Goal: Information Seeking & Learning: Learn about a topic

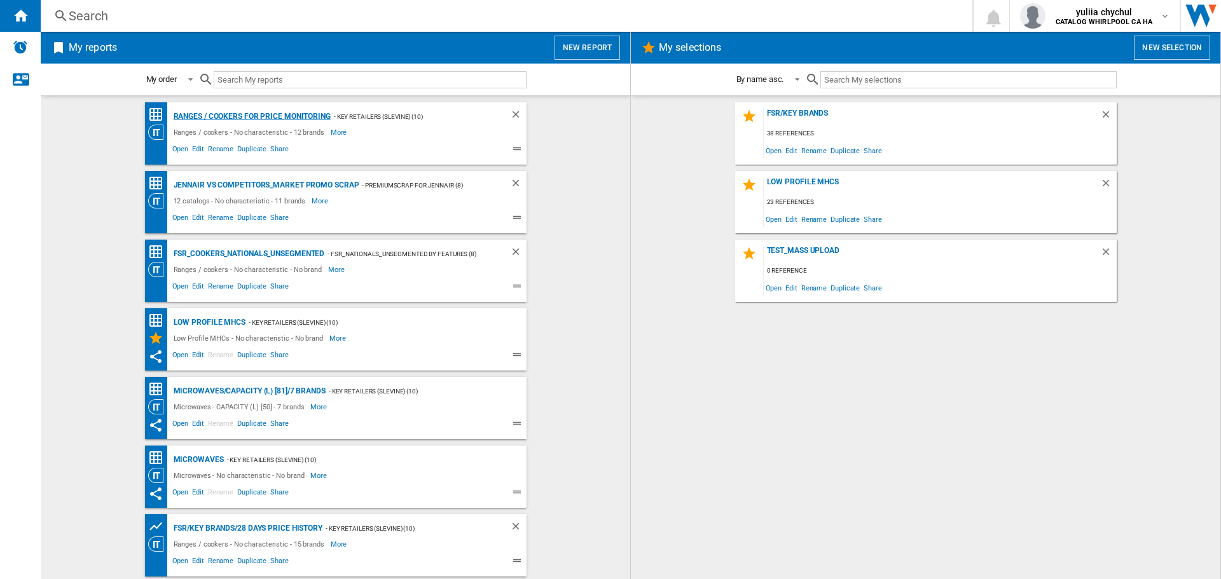
click at [286, 111] on div "Ranges / cookers for price monitoring" at bounding box center [250, 117] width 160 height 16
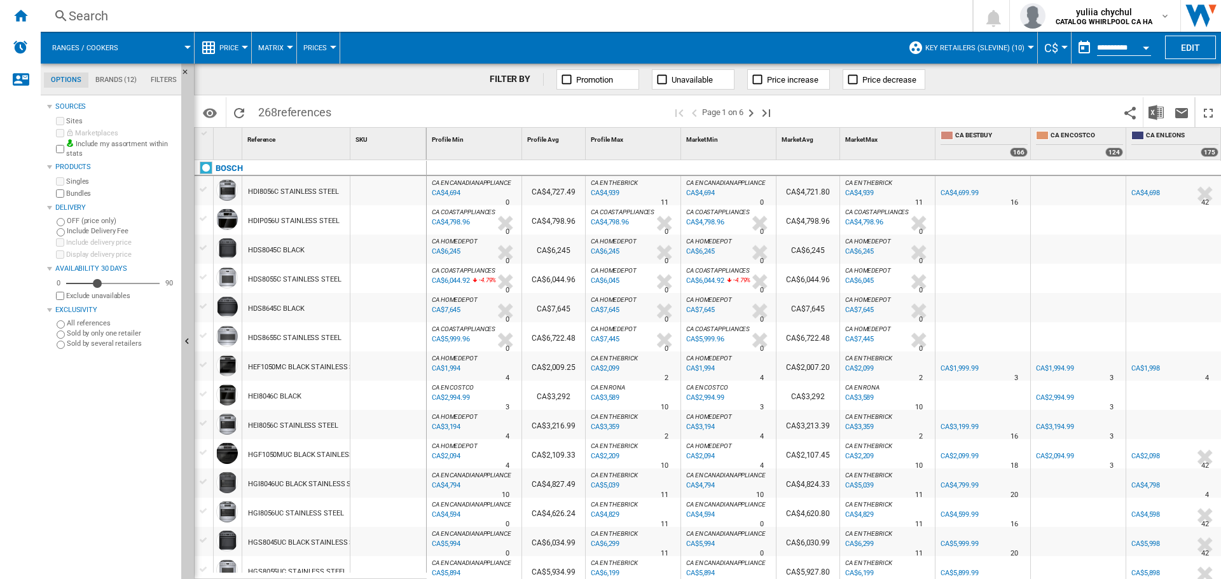
click at [93, 44] on span "Ranges / cookers" at bounding box center [85, 48] width 66 height 8
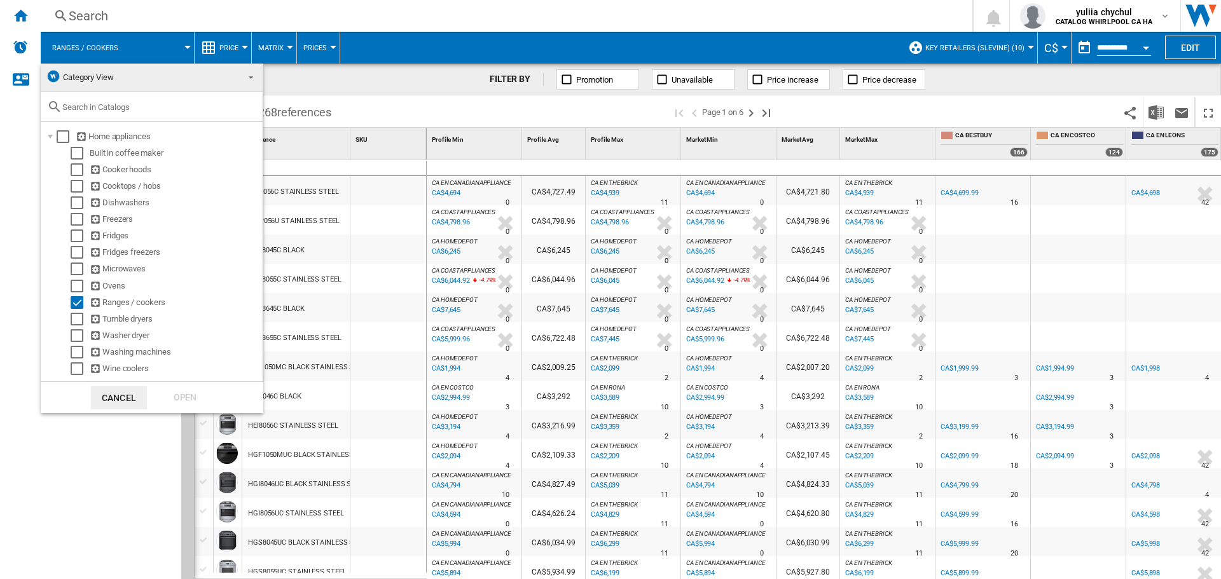
click at [93, 44] on md-backdrop at bounding box center [610, 289] width 1221 height 579
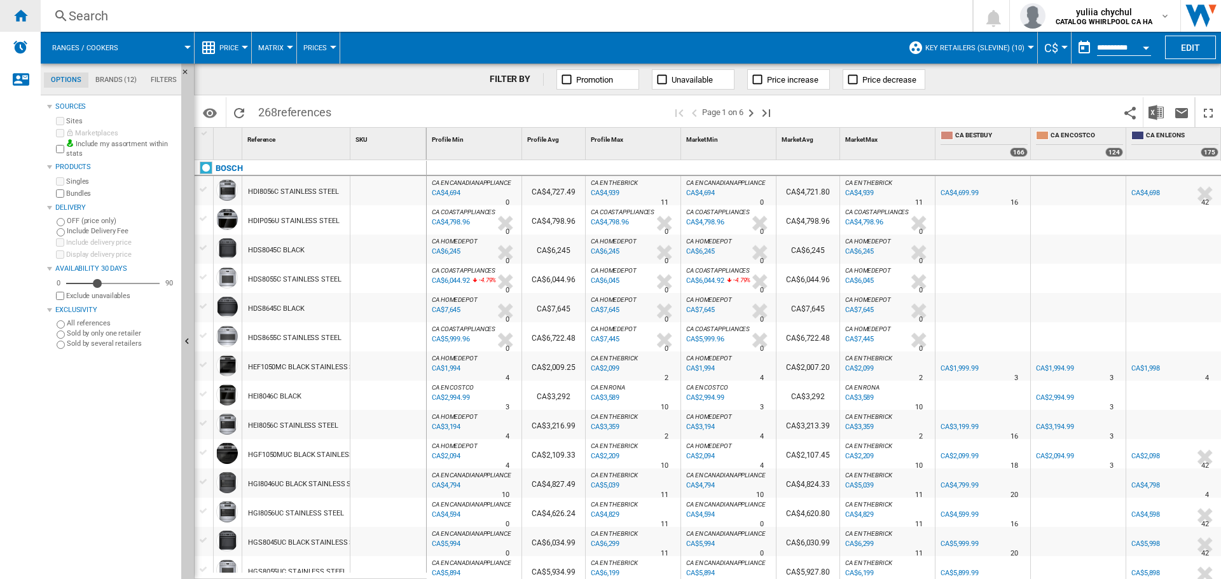
click at [26, 13] on ng-md-icon "Home" at bounding box center [20, 15] width 15 height 15
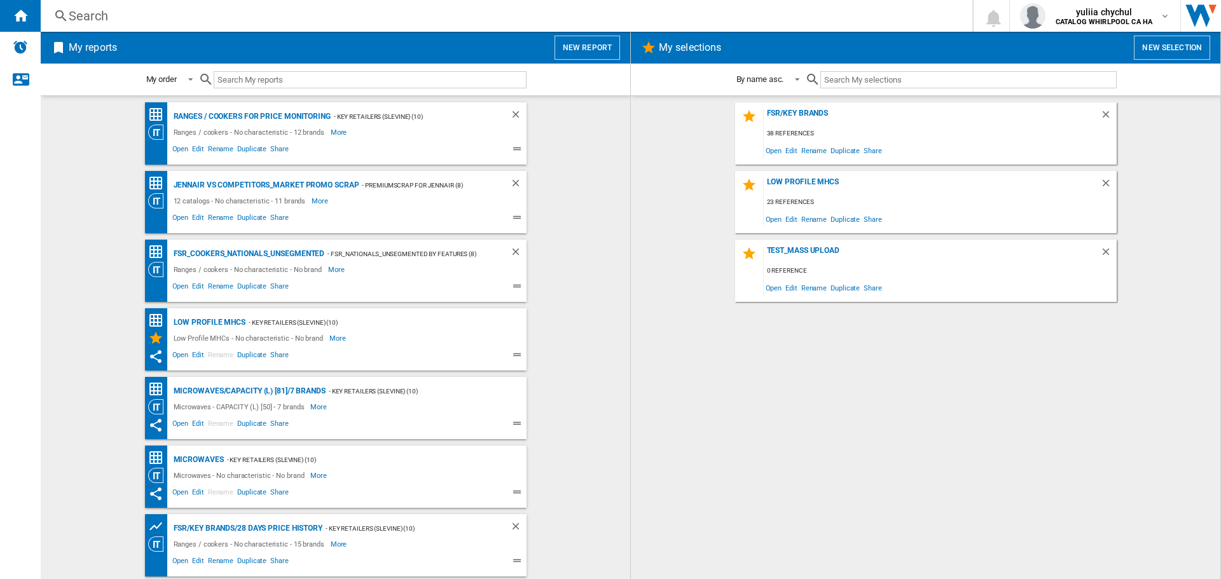
click at [257, 80] on input "text" at bounding box center [370, 79] width 313 height 17
paste input "TfTT975Sry"
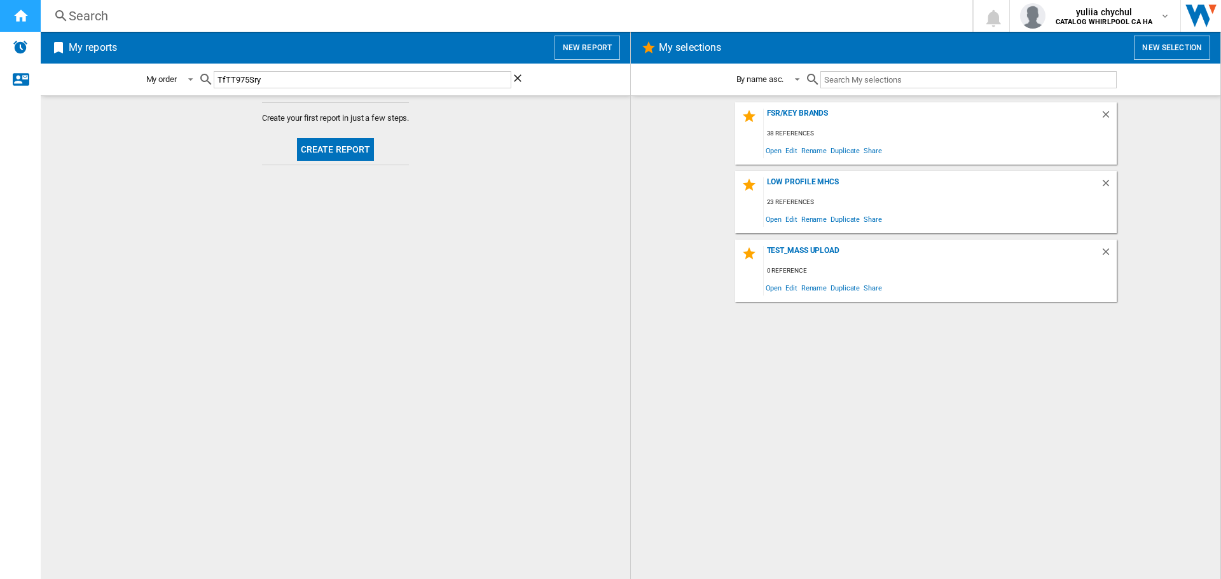
type input "TfTT975Sry"
click at [25, 20] on ng-md-icon "Home" at bounding box center [20, 15] width 15 height 15
click at [86, 17] on div "Search" at bounding box center [504, 16] width 871 height 18
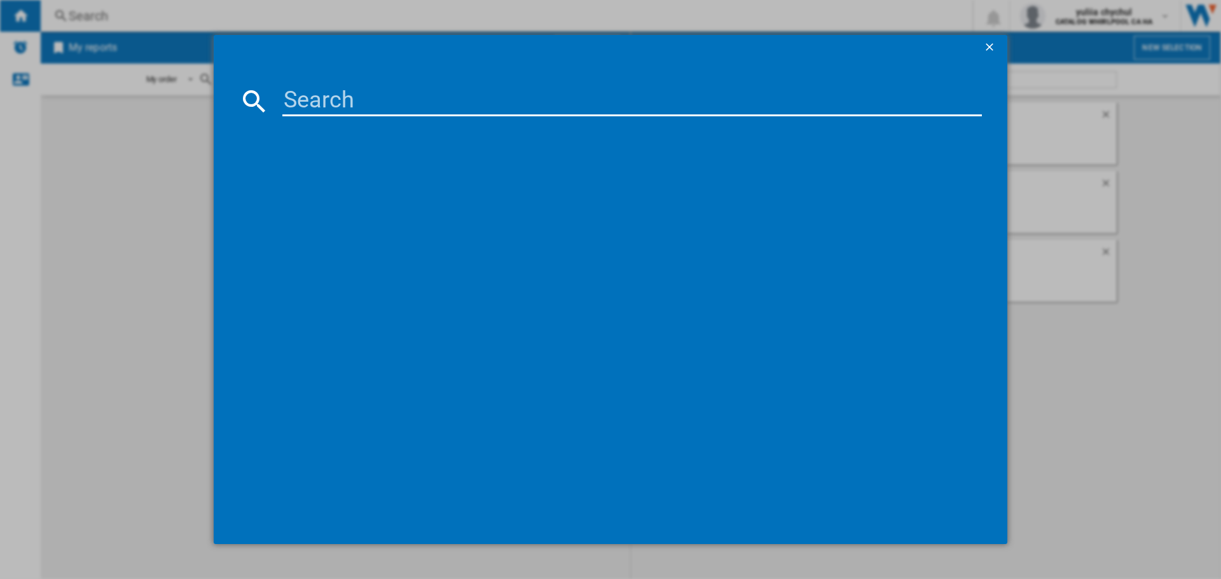
click at [303, 101] on input at bounding box center [632, 101] width 700 height 31
paste input "TfTT975Sry"
type input "TfTT975Sry"
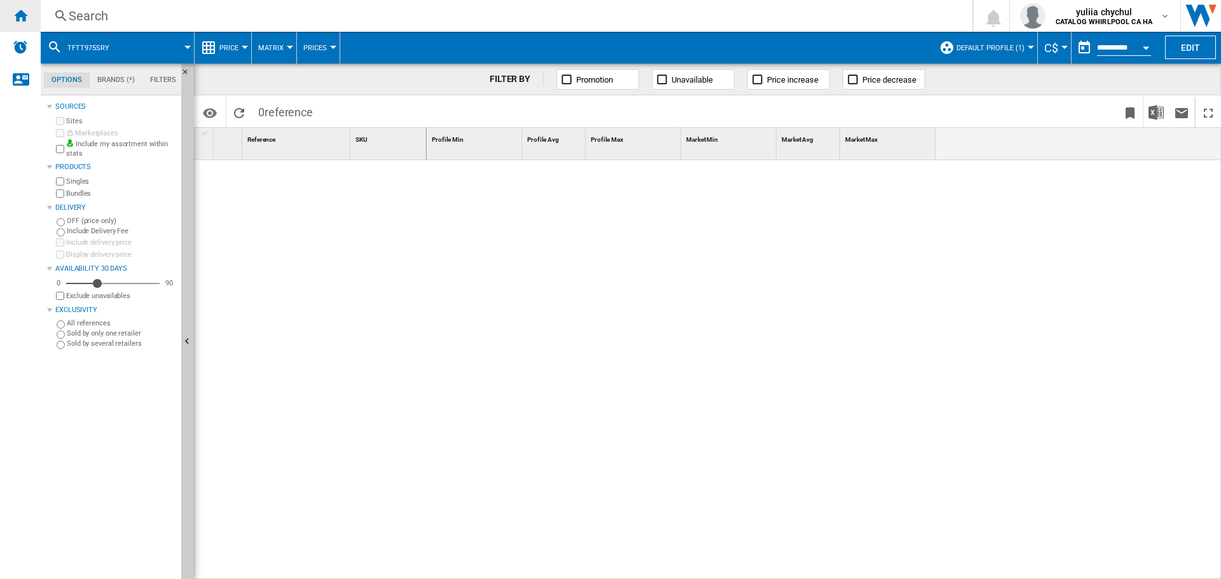
click at [20, 15] on ng-md-icon "Home" at bounding box center [20, 15] width 15 height 15
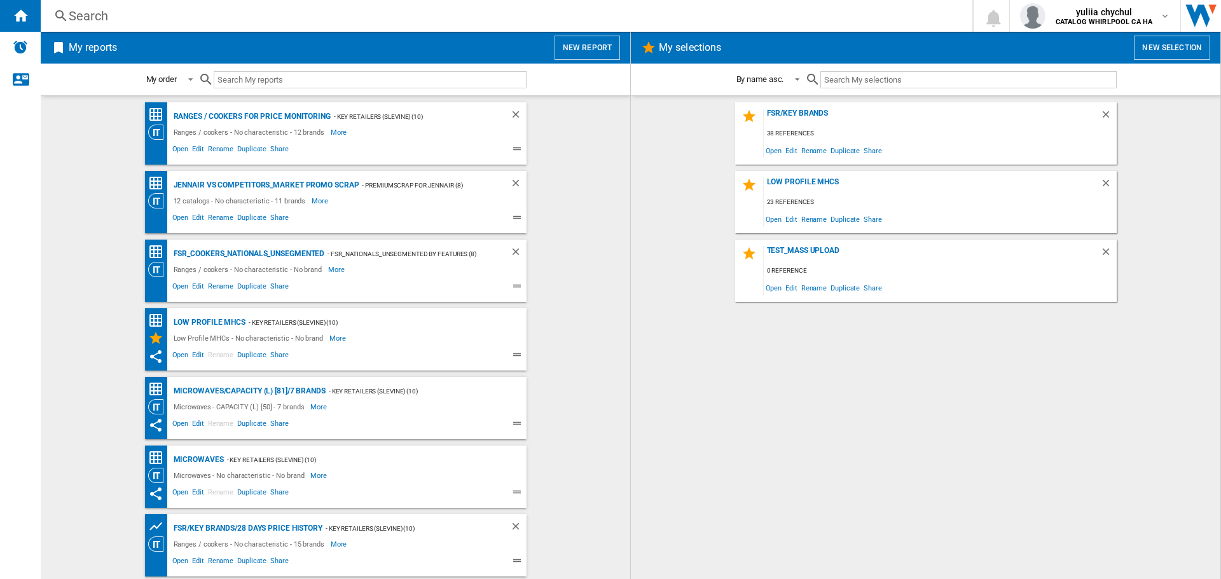
click at [568, 48] on button "New report" at bounding box center [588, 48] width 66 height 24
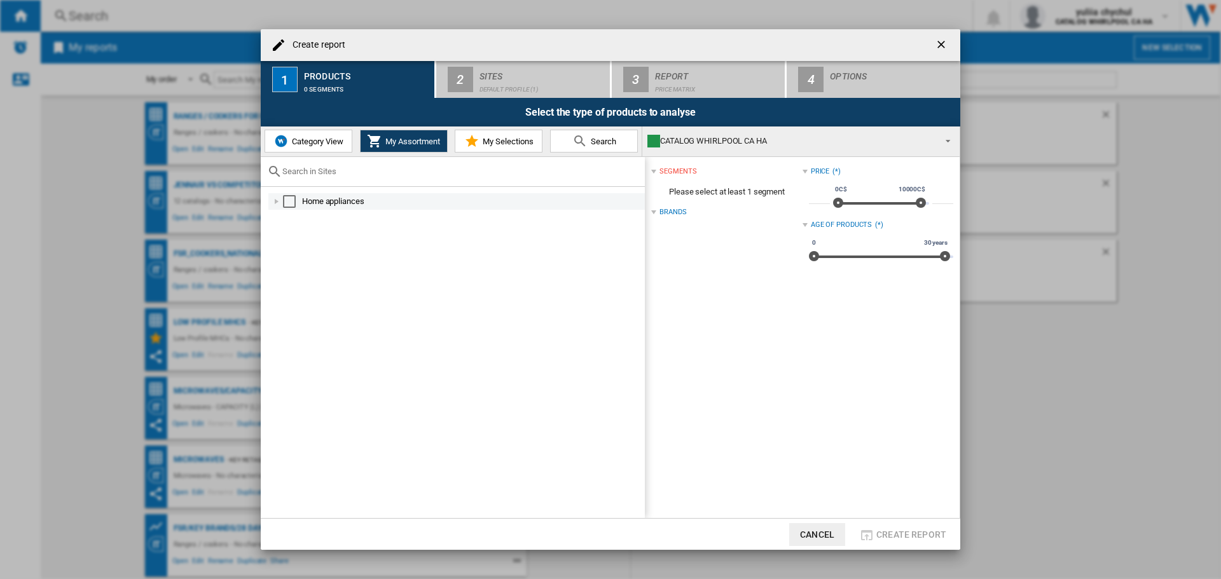
click at [275, 202] on div at bounding box center [276, 201] width 13 height 13
click at [291, 233] on div at bounding box center [290, 234] width 13 height 13
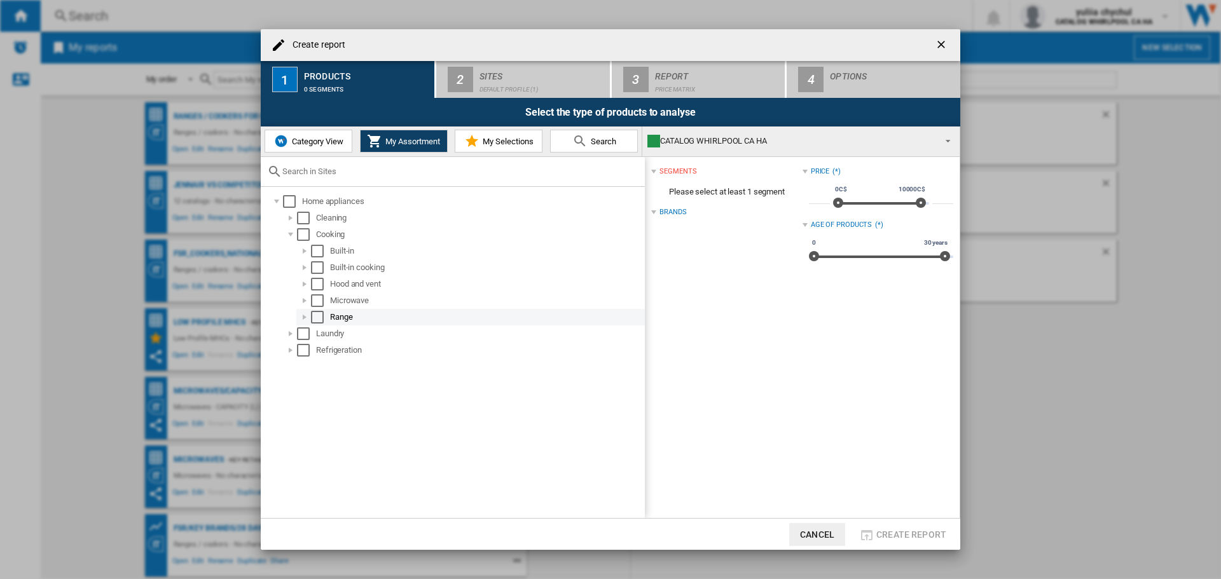
click at [305, 319] on div at bounding box center [304, 317] width 13 height 13
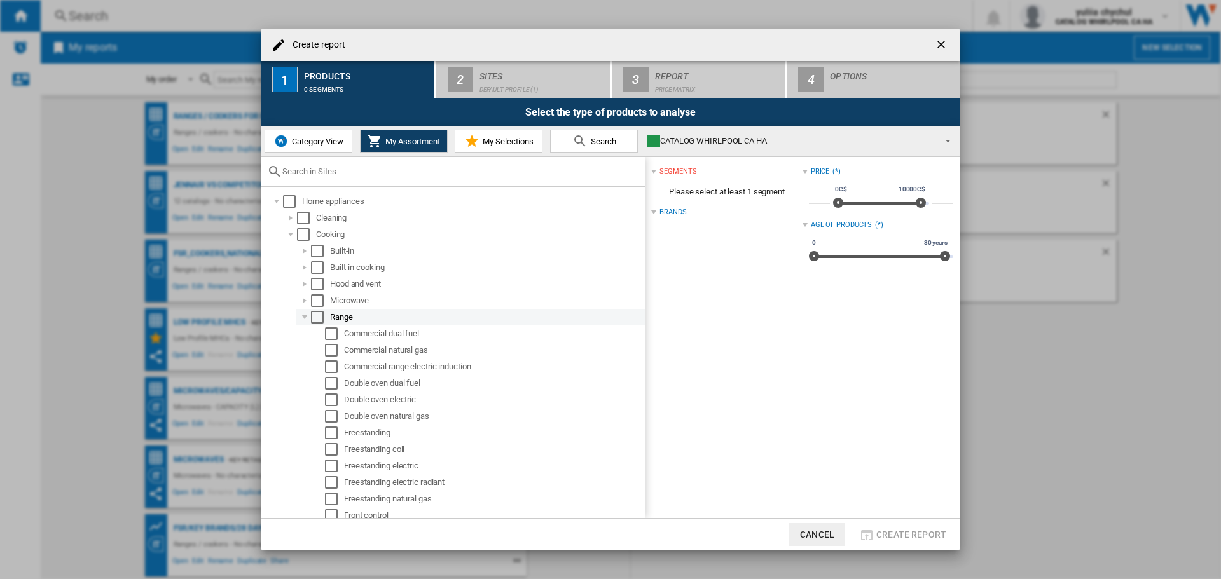
click at [317, 314] on div "Select" at bounding box center [317, 317] width 13 height 13
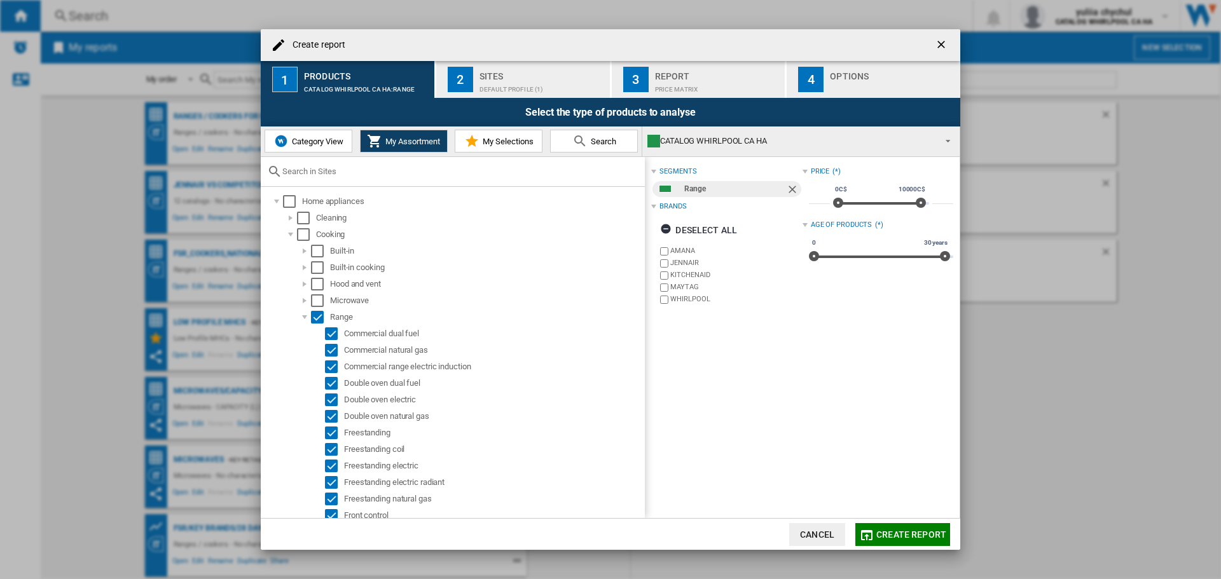
click at [312, 148] on button "Category View" at bounding box center [309, 141] width 88 height 23
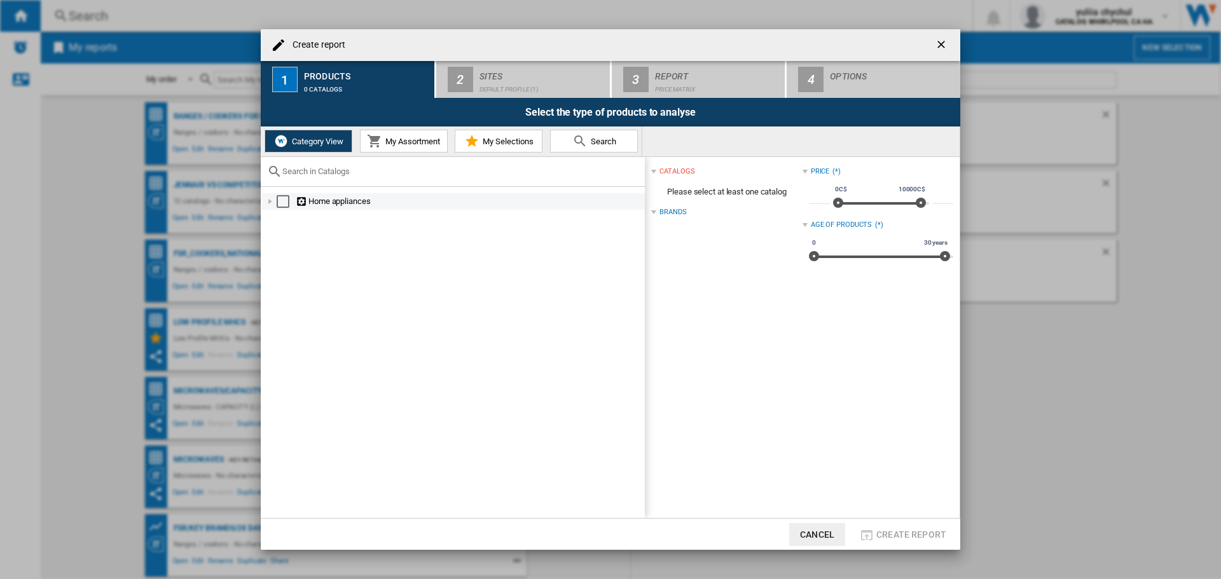
click at [270, 201] on div at bounding box center [270, 201] width 13 height 13
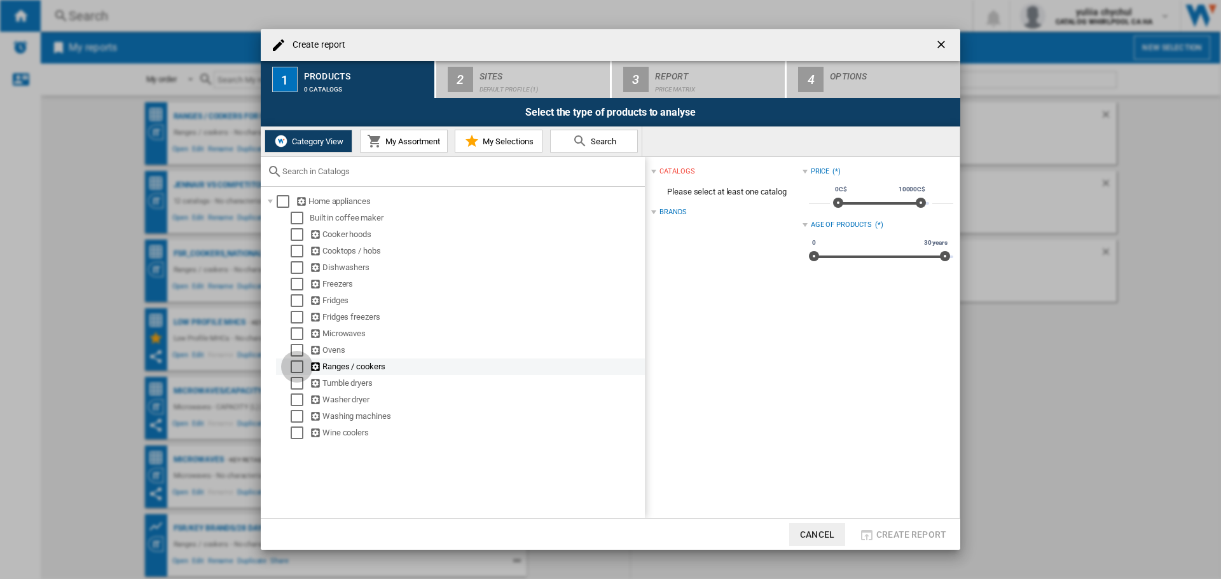
click at [291, 366] on div "Select" at bounding box center [297, 367] width 13 height 13
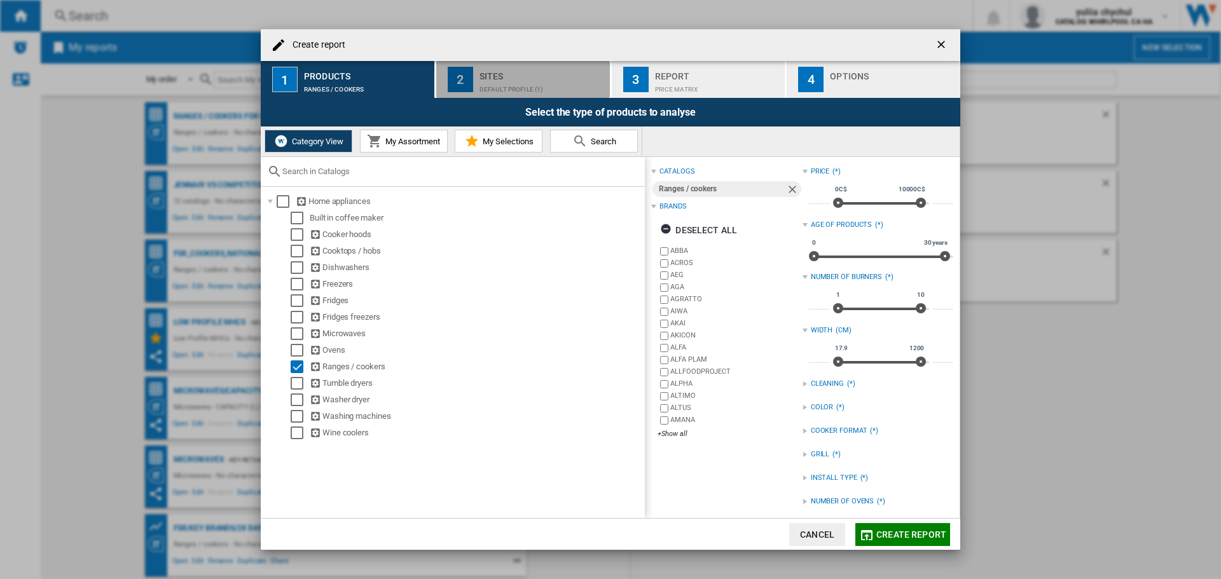
click at [504, 85] on div "Default profile (1)" at bounding box center [542, 86] width 125 height 13
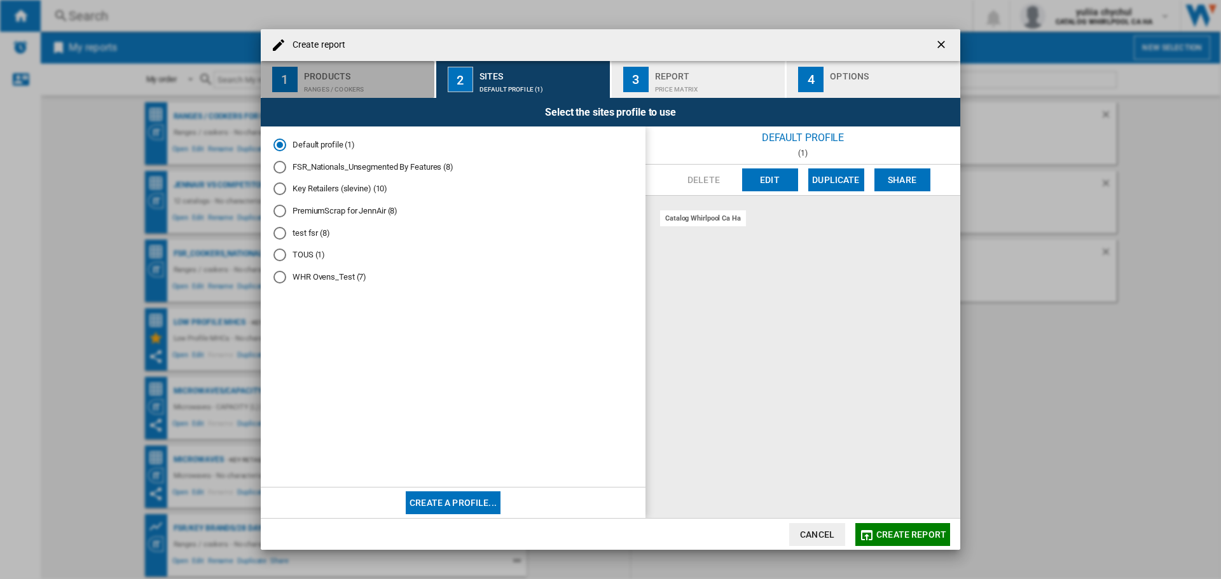
click at [346, 83] on div "Ranges / cookers" at bounding box center [366, 86] width 125 height 13
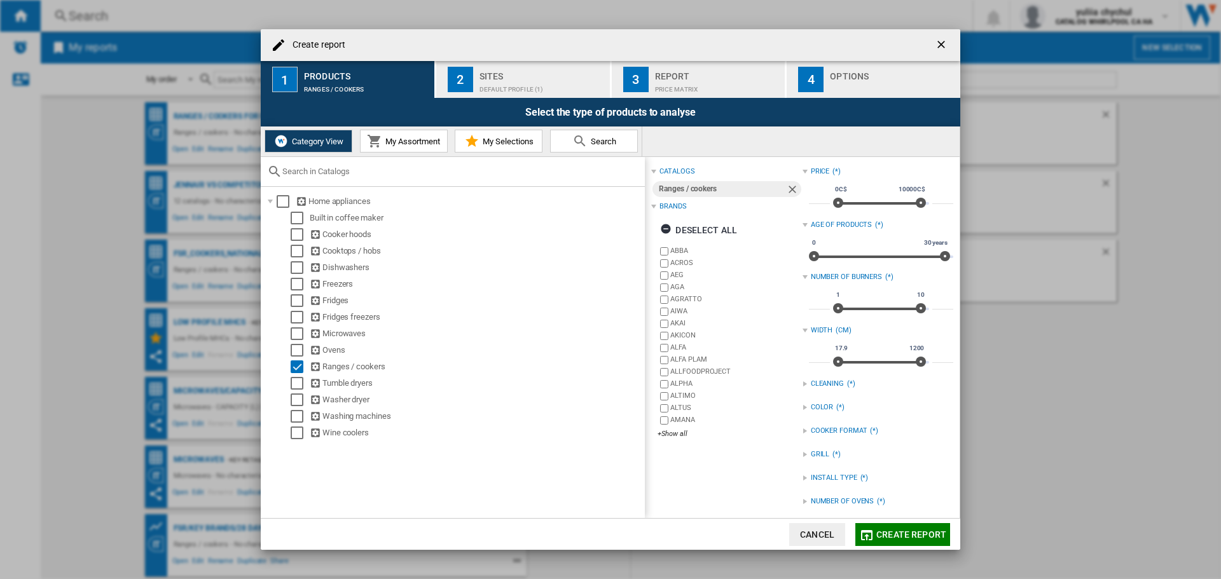
click at [377, 135] on md-icon at bounding box center [374, 141] width 15 height 15
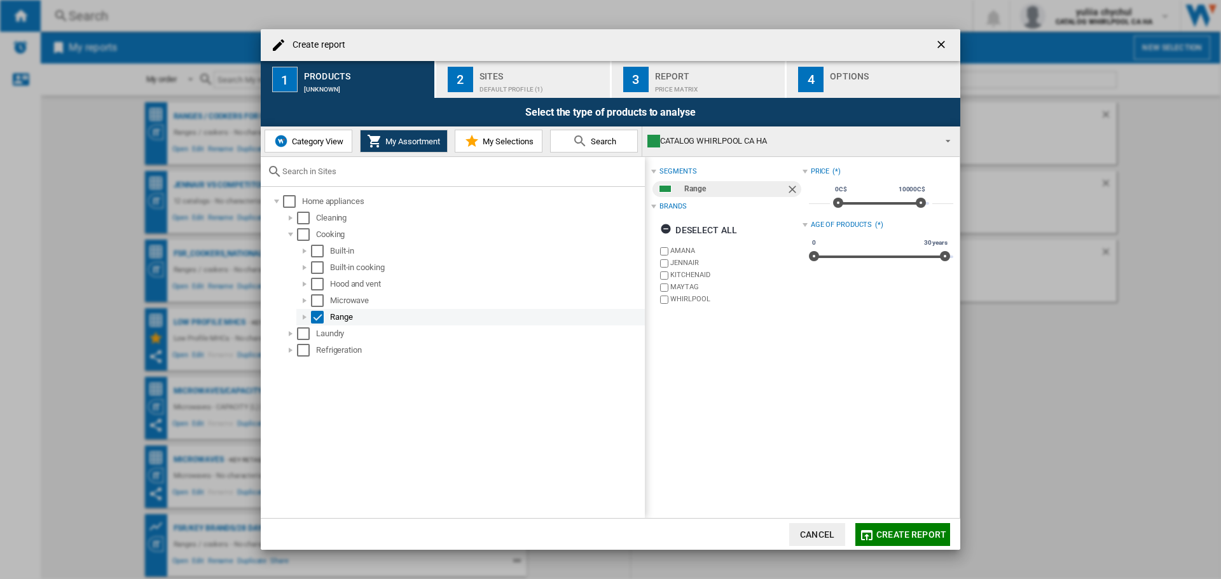
click at [316, 317] on div "Select" at bounding box center [317, 317] width 13 height 13
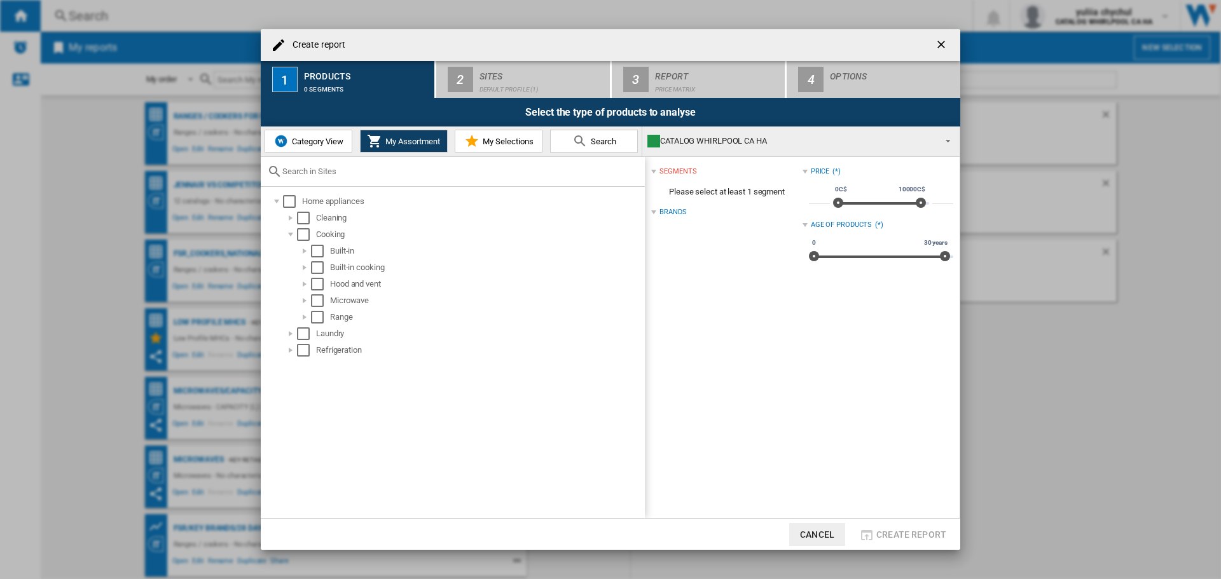
click at [294, 152] on button "Category View" at bounding box center [309, 141] width 88 height 23
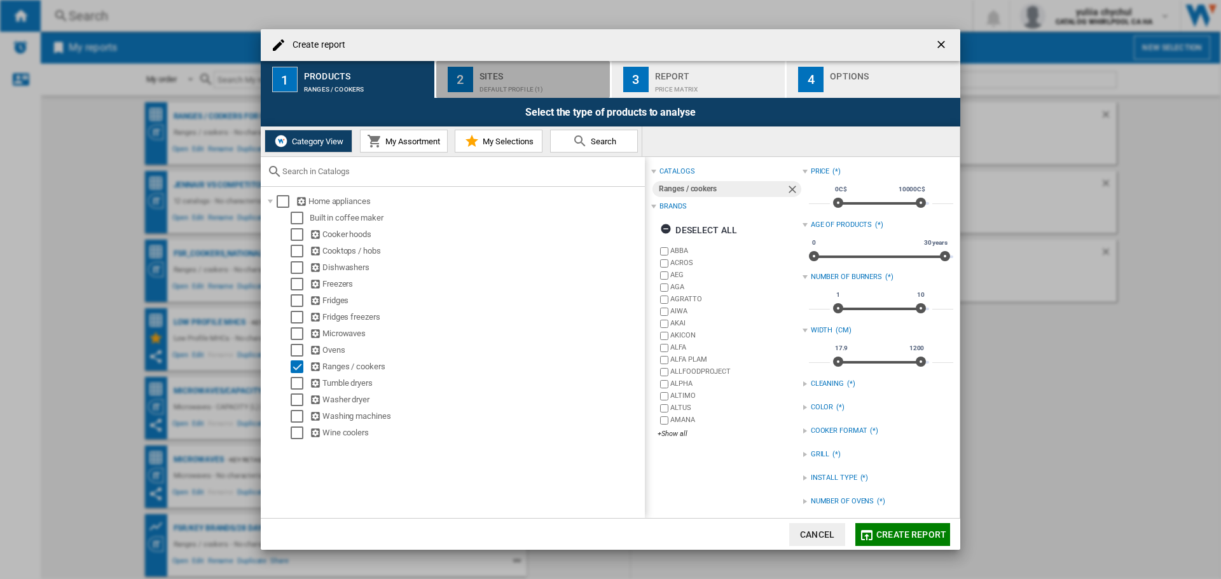
click at [489, 73] on div "Sites" at bounding box center [542, 72] width 125 height 13
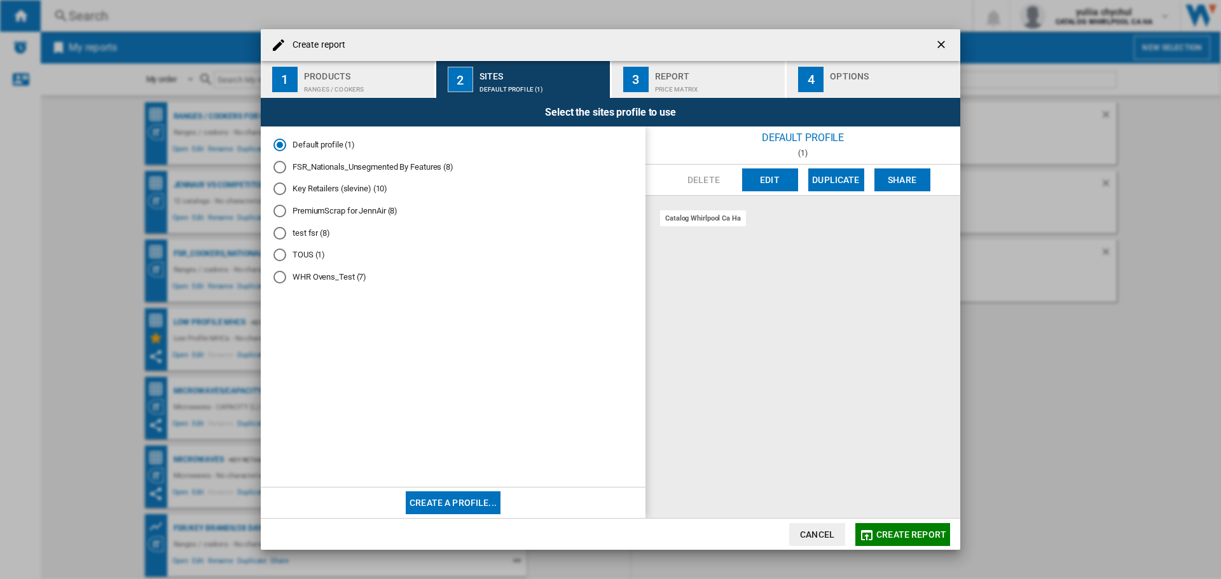
click at [337, 189] on md-radio-button "Key Retailers (slevine) (10)" at bounding box center [452, 189] width 359 height 12
click at [784, 181] on button "Edit" at bounding box center [770, 180] width 56 height 23
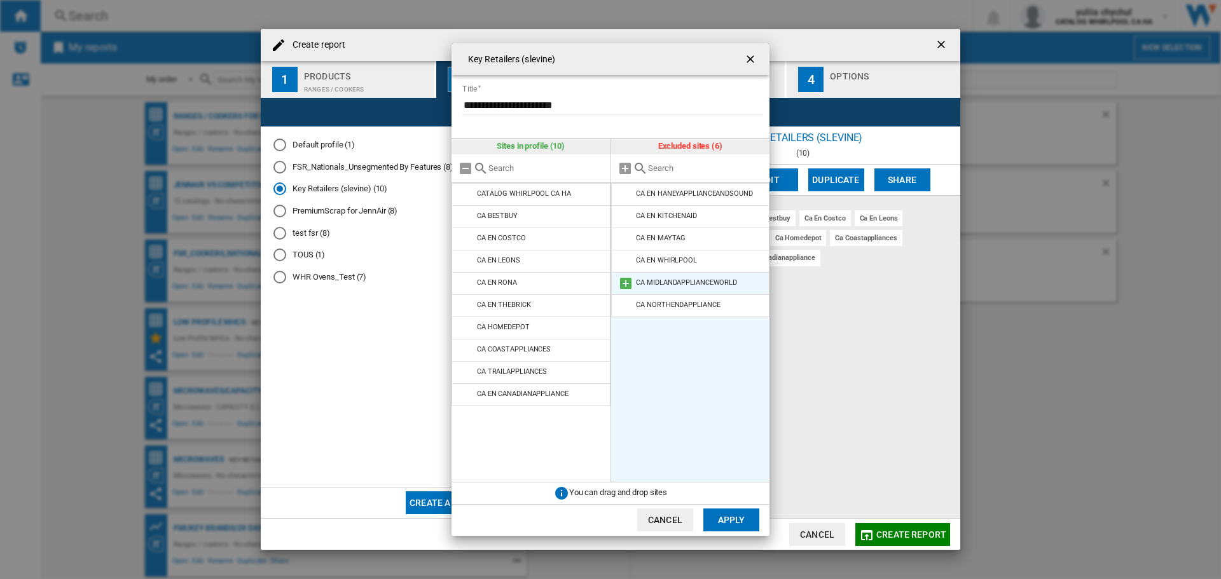
click at [680, 284] on div "CA MIDLANDAPPLIANCEWORLD" at bounding box center [686, 283] width 101 height 8
click at [623, 284] on md-icon at bounding box center [625, 283] width 15 height 15
click at [626, 197] on md-icon at bounding box center [625, 194] width 15 height 15
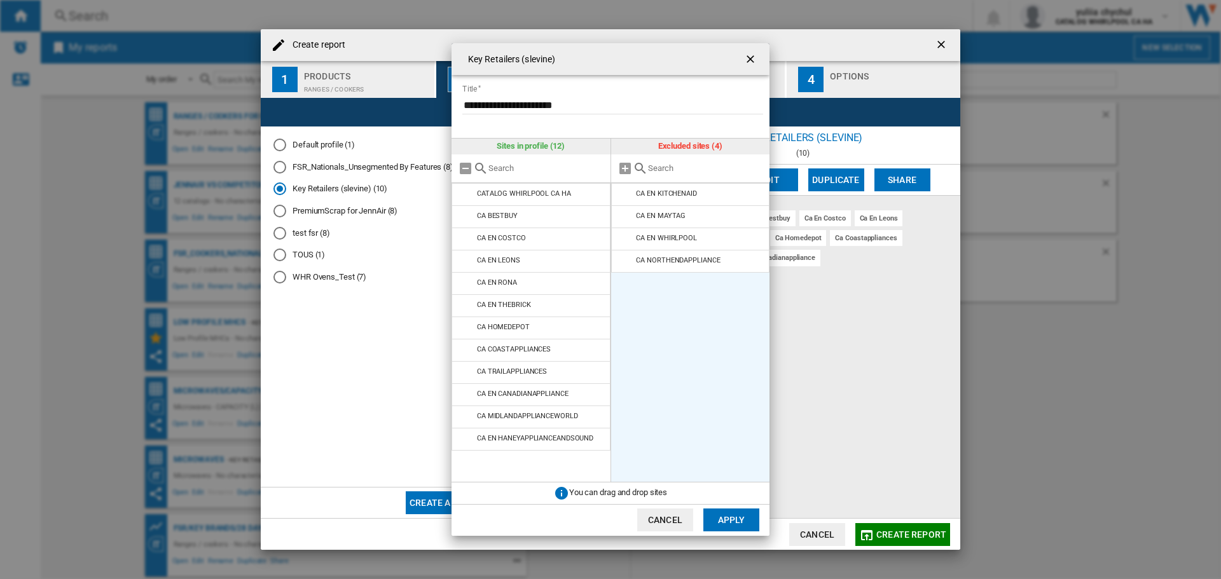
click at [735, 519] on button "Apply" at bounding box center [731, 520] width 56 height 23
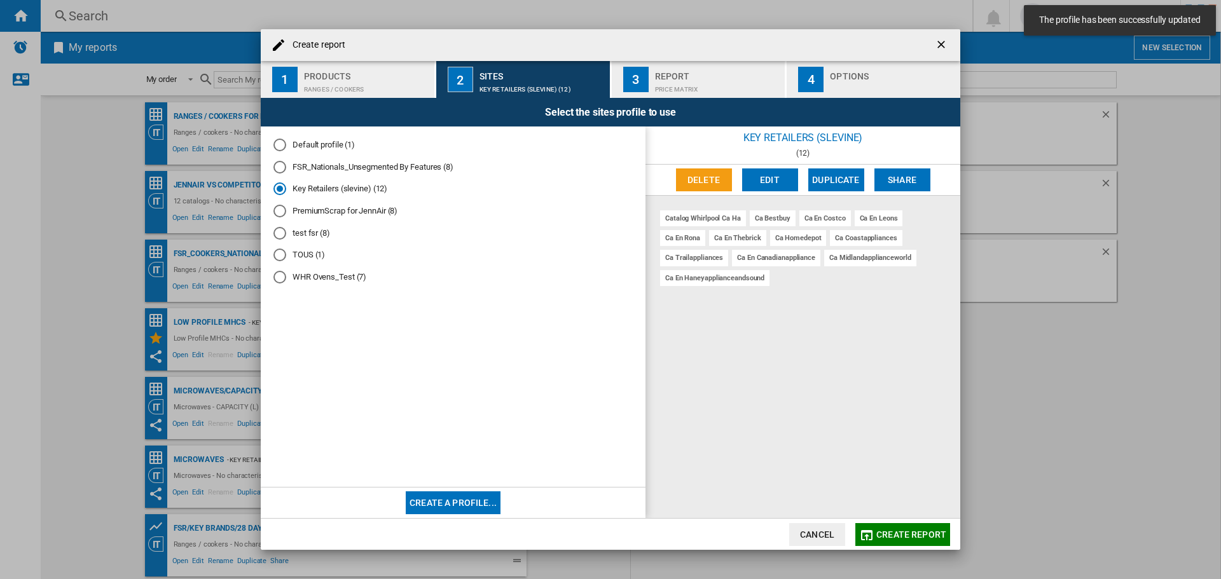
click at [655, 83] on div "Price Matrix" at bounding box center [717, 86] width 125 height 13
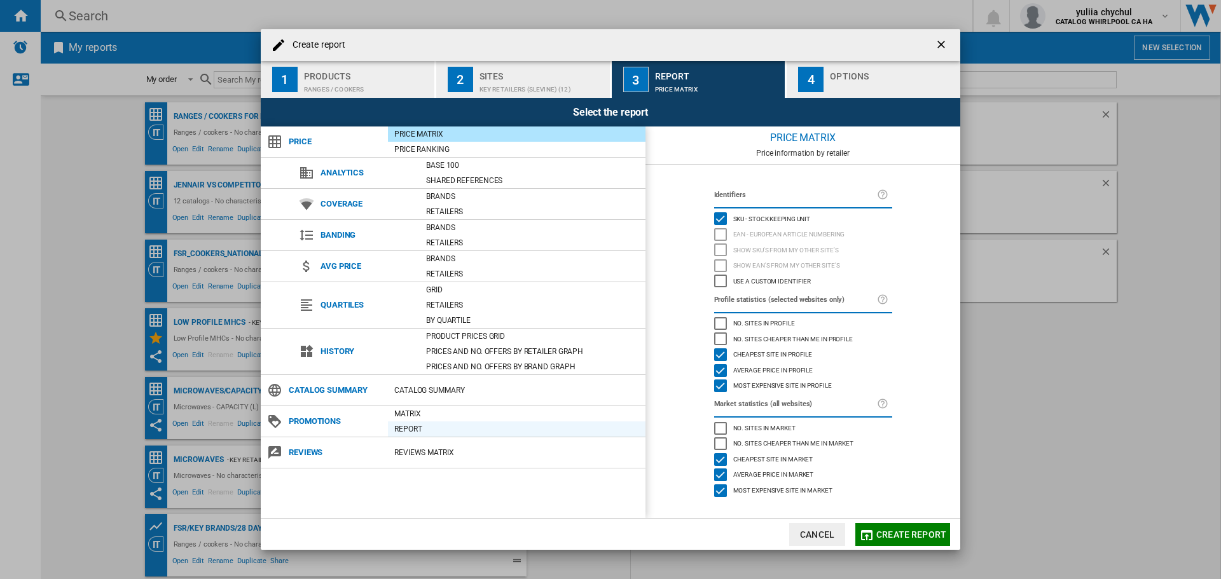
click at [402, 434] on div "Report" at bounding box center [517, 429] width 258 height 13
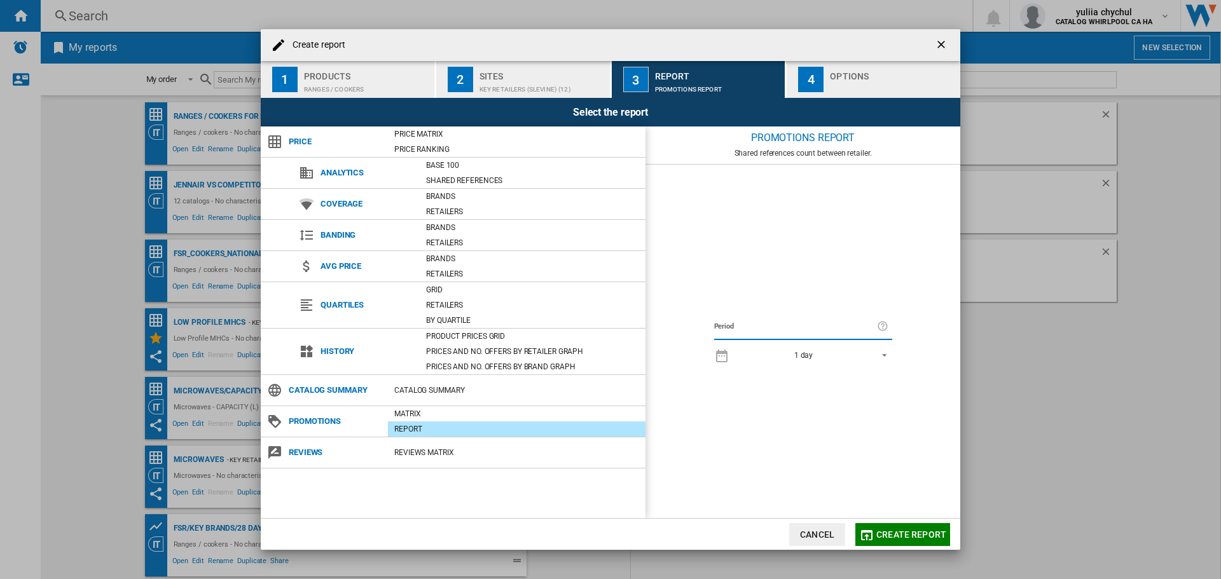
click at [882, 357] on span "REPORTS.WIZARD.STEPS.REPORT.STEPS.REPORT_OPTIONS.PERIOD: 1 day" at bounding box center [880, 354] width 15 height 11
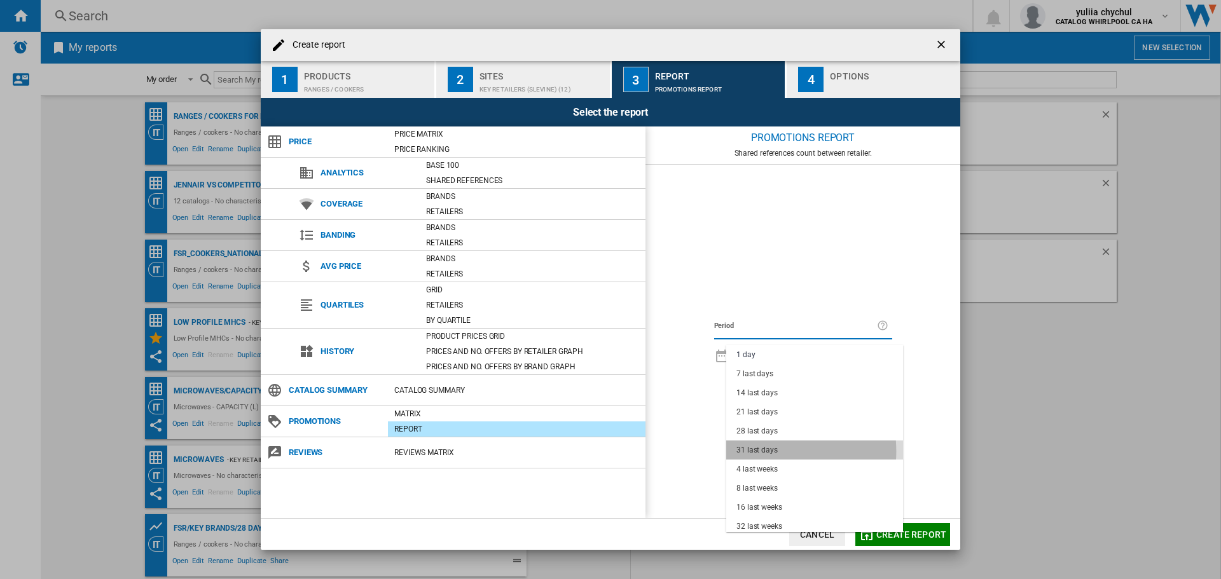
click at [752, 451] on div "31 last days" at bounding box center [757, 450] width 41 height 11
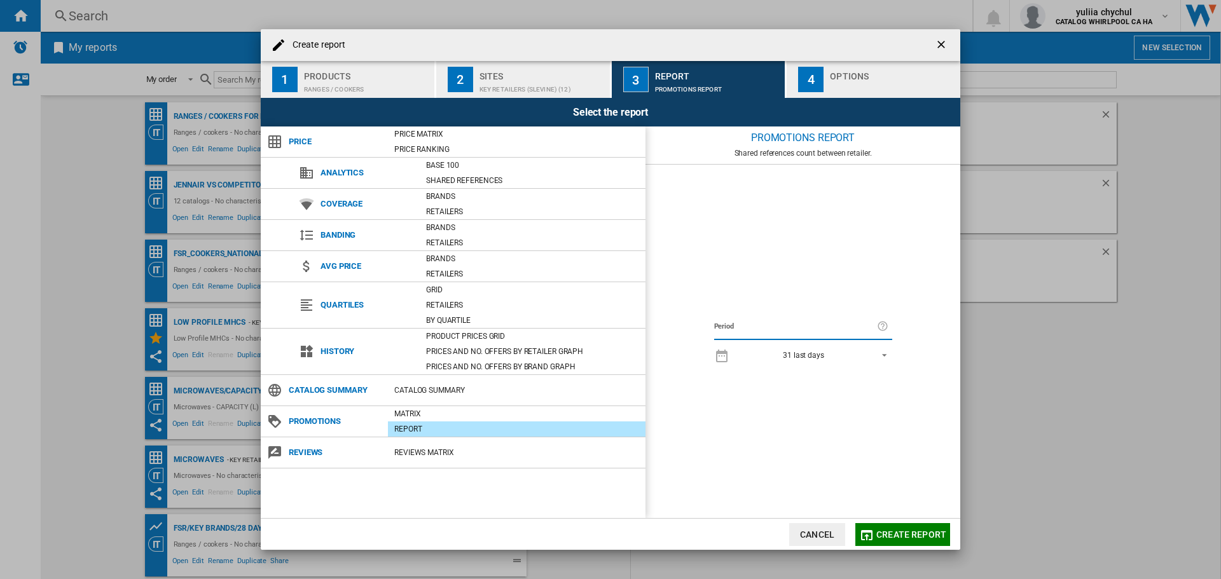
click at [882, 352] on span "REPORTS.WIZARD.STEPS.REPORT.STEPS.REPORT_OPTIONS.PERIOD: 31 last days" at bounding box center [880, 354] width 15 height 11
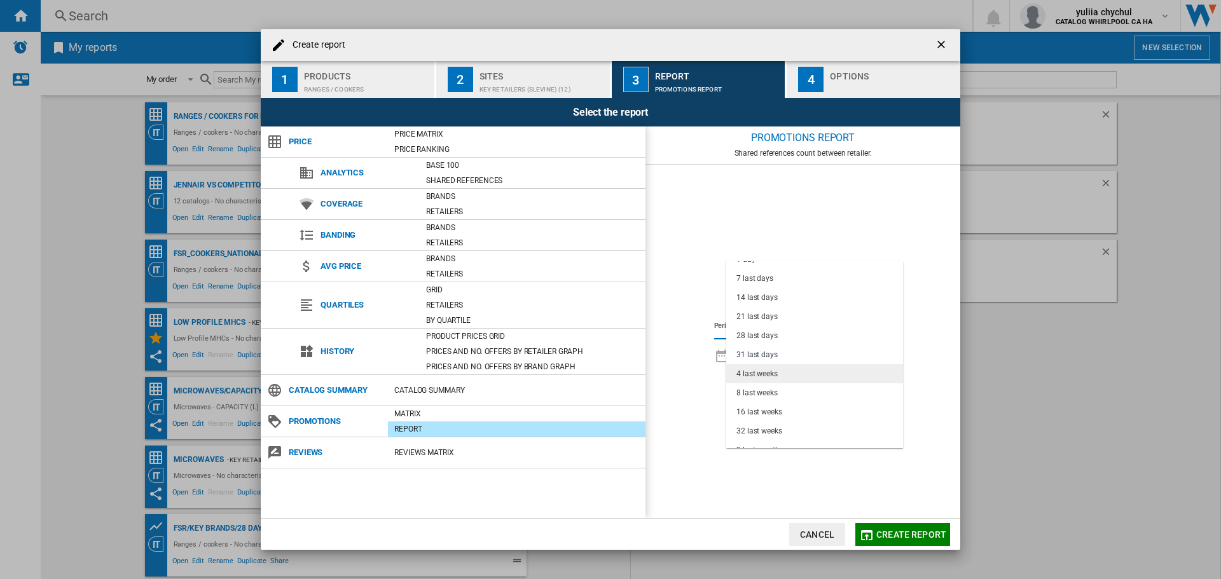
click at [742, 371] on div "4 last weeks" at bounding box center [757, 374] width 41 height 11
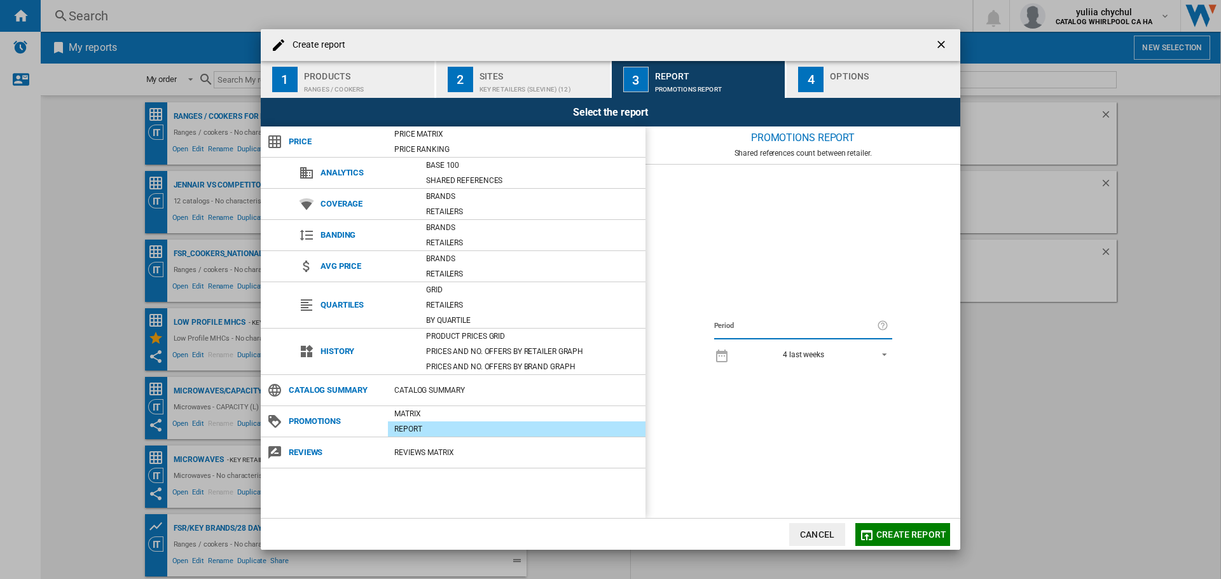
click at [911, 536] on span "Create report" at bounding box center [911, 535] width 70 height 10
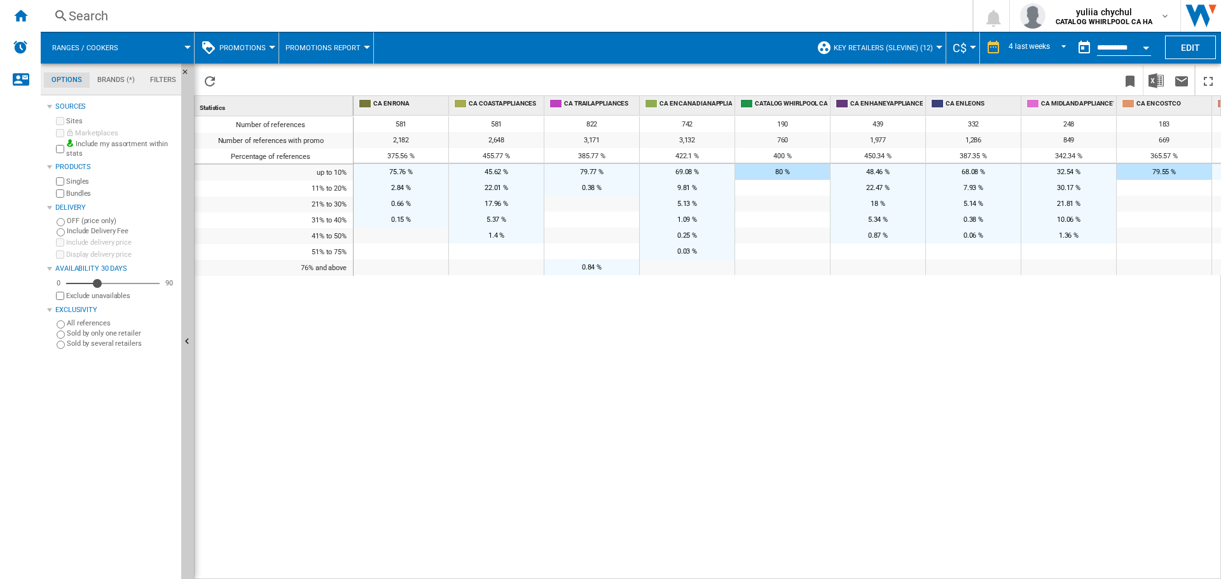
click at [265, 49] on button "Promotions" at bounding box center [245, 48] width 53 height 32
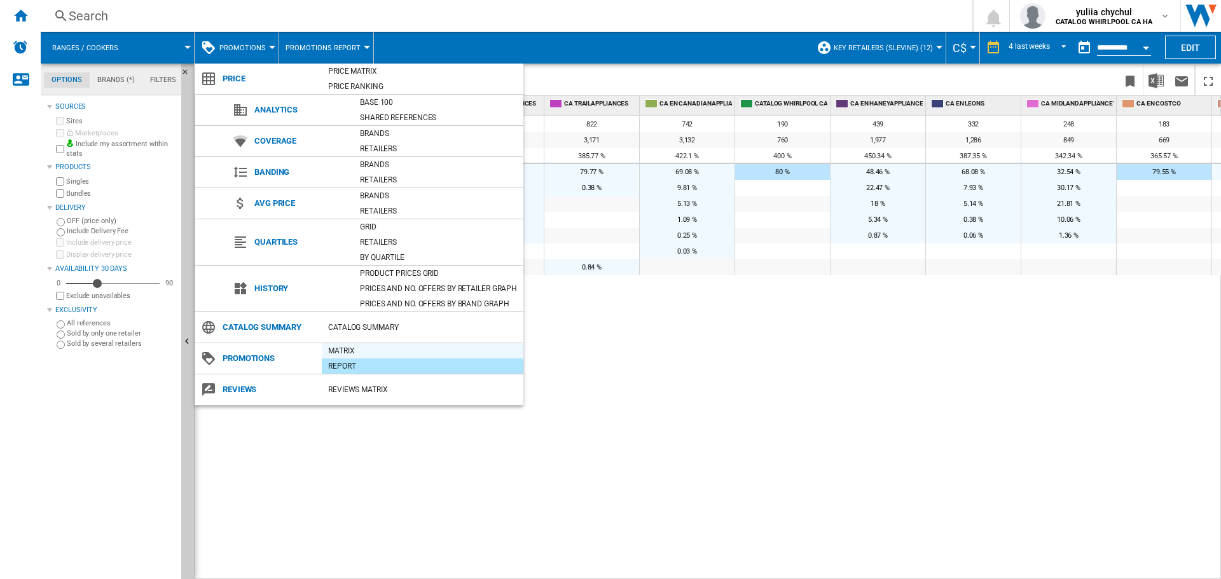
click at [359, 344] on div "Matrix" at bounding box center [423, 350] width 202 height 15
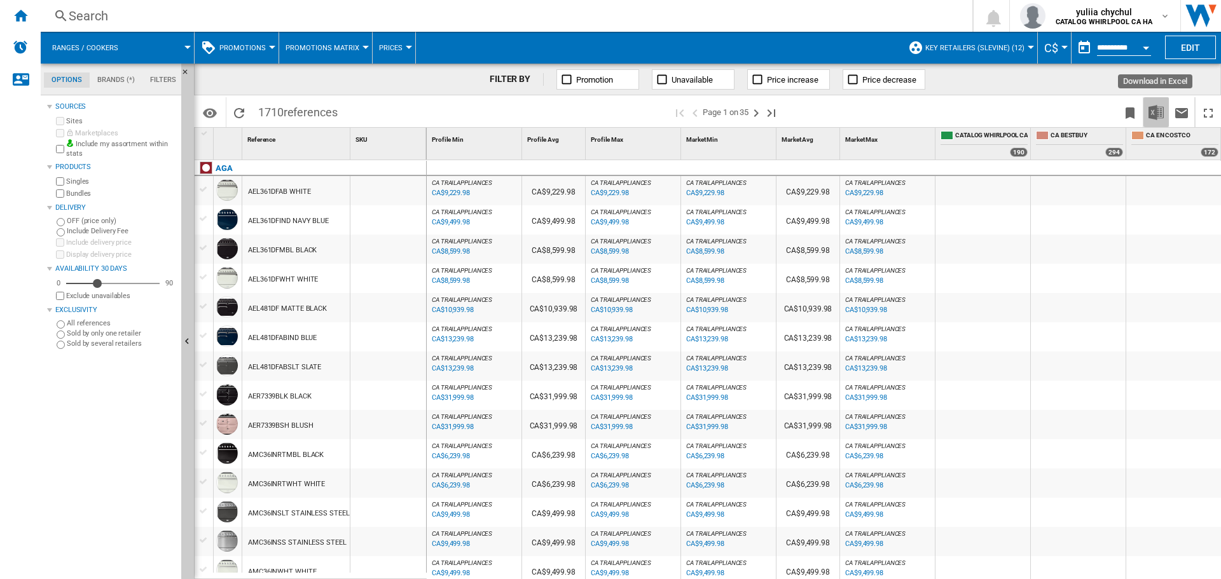
click at [1146, 117] on button "Download in Excel" at bounding box center [1156, 112] width 25 height 30
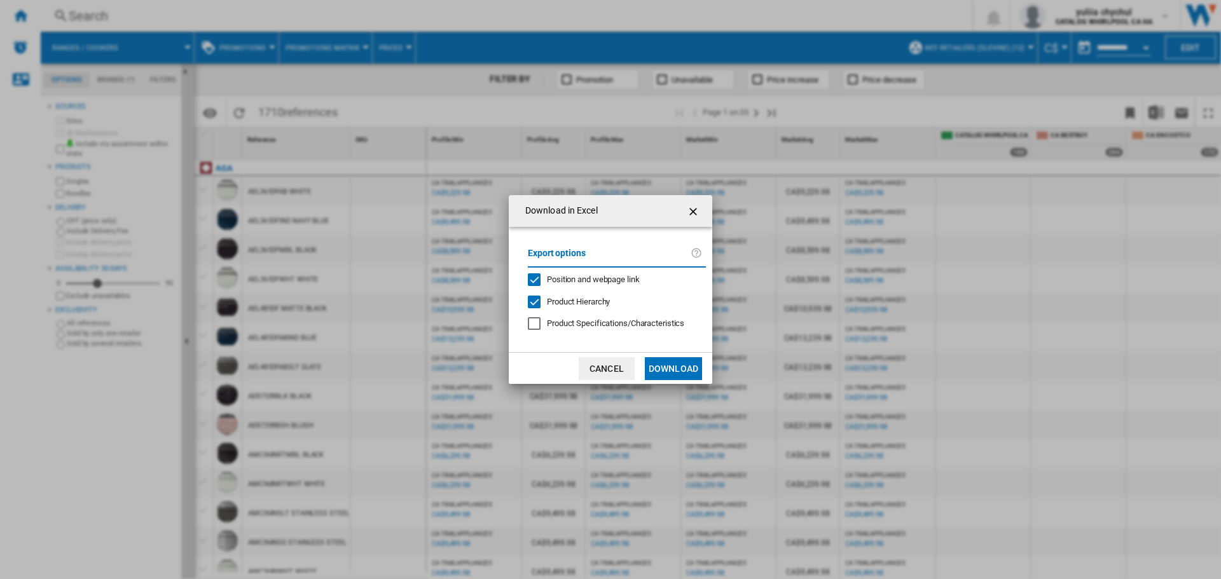
click at [557, 278] on span "Position and webpage link" at bounding box center [593, 280] width 93 height 10
click at [686, 375] on button "Download" at bounding box center [673, 368] width 57 height 23
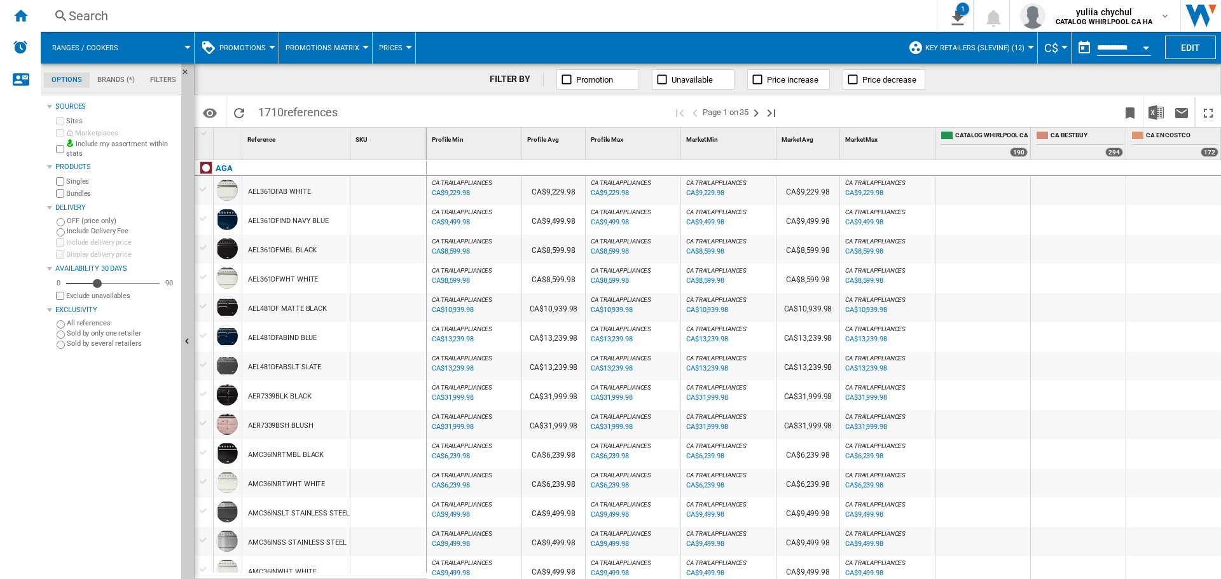
click at [1147, 44] on button "Open calendar" at bounding box center [1146, 45] width 23 height 23
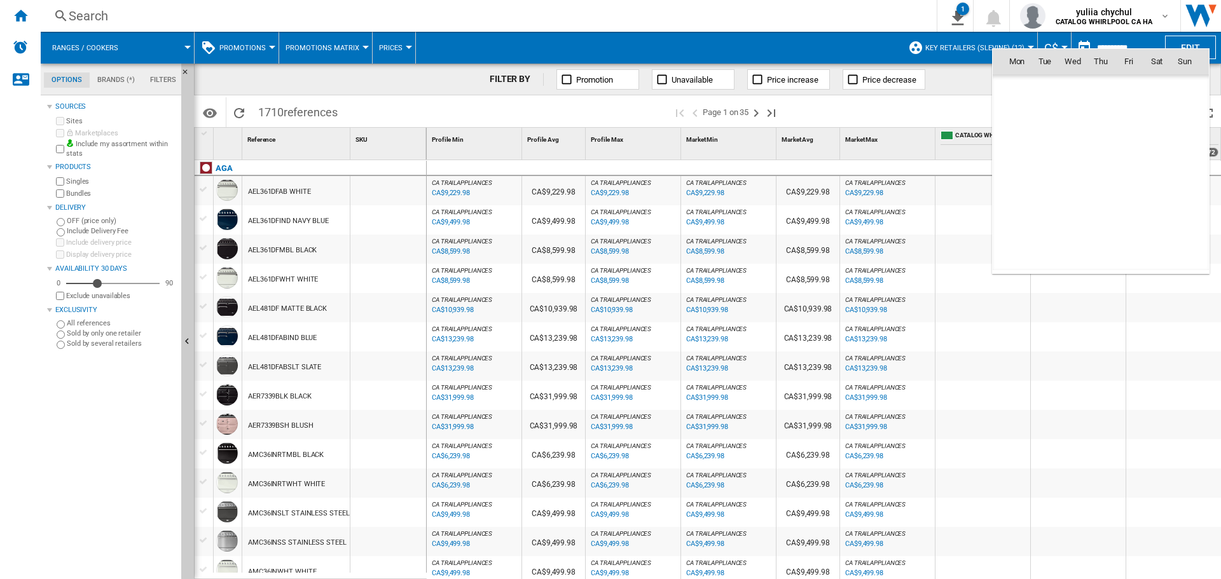
scroll to position [6068, 0]
click at [1147, 44] on div at bounding box center [610, 289] width 1221 height 579
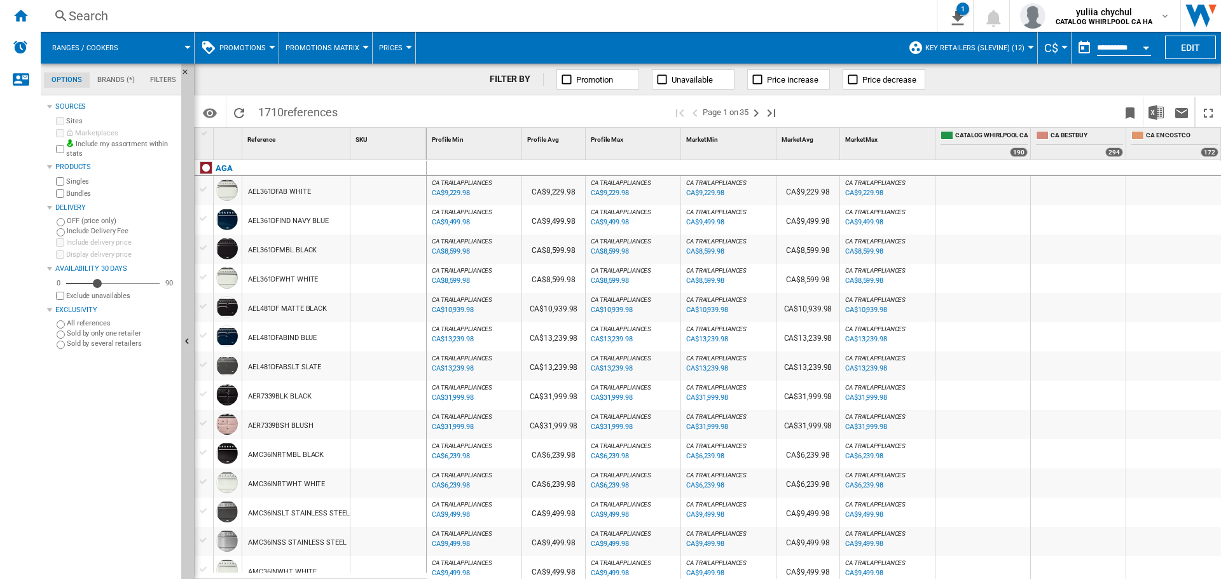
click at [246, 48] on span "Promotions" at bounding box center [242, 48] width 46 height 8
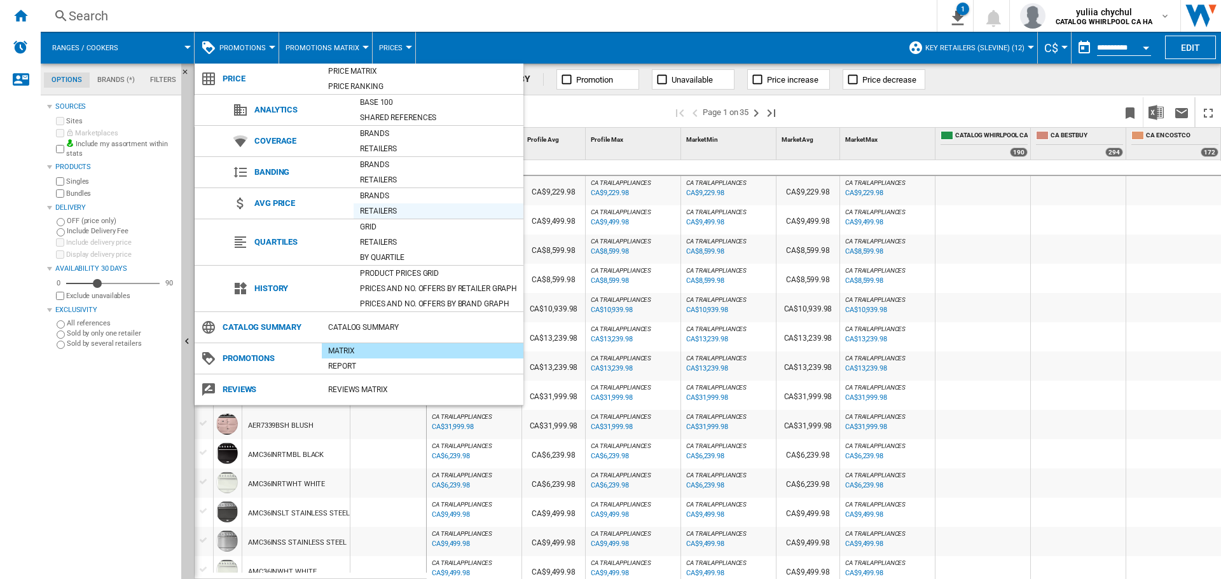
click at [378, 208] on div "Retailers" at bounding box center [439, 211] width 170 height 13
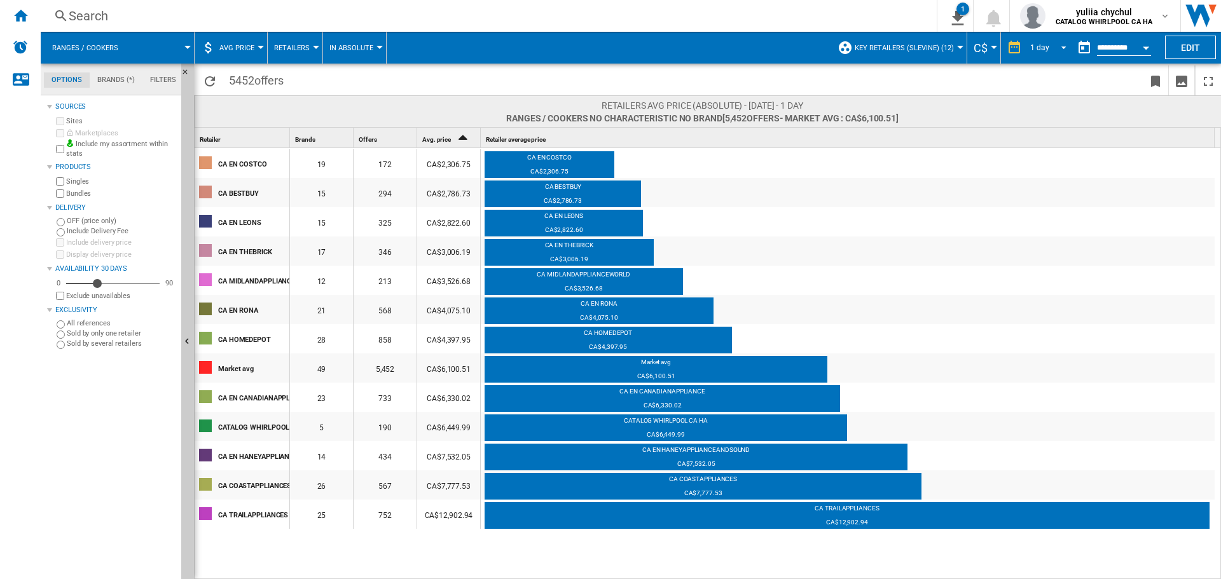
click at [1055, 45] on span "REPORTS.WIZARD.STEPS.REPORT.STEPS.REPORT_OPTIONS.PERIOD: 1 day" at bounding box center [1060, 46] width 15 height 11
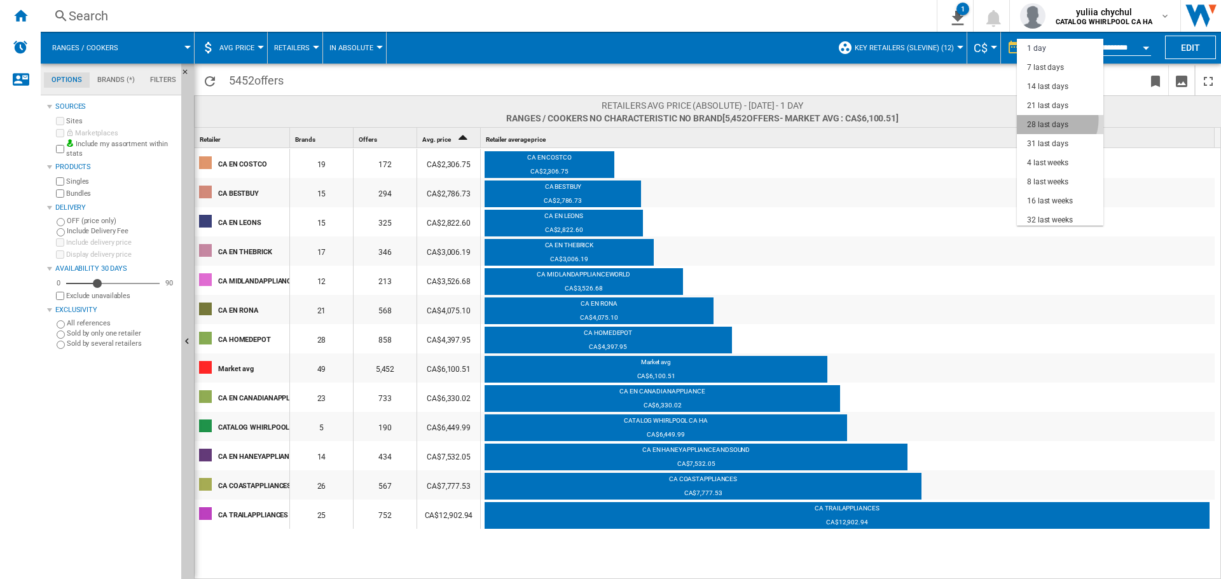
click at [1049, 120] on div "28 last days" at bounding box center [1047, 125] width 41 height 11
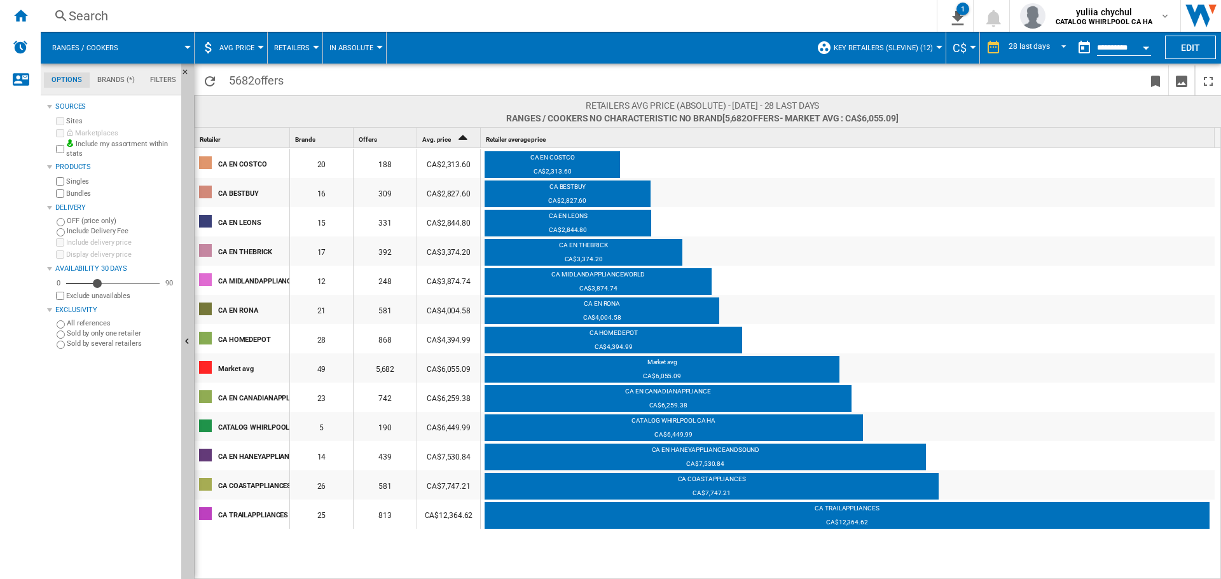
click at [308, 39] on button "Retailers" at bounding box center [295, 48] width 42 height 32
click at [359, 52] on md-backdrop at bounding box center [610, 289] width 1221 height 579
click at [357, 52] on span "In Absolute" at bounding box center [351, 48] width 44 height 8
click at [357, 52] on md-backdrop at bounding box center [610, 289] width 1221 height 579
click at [287, 43] on button "Retailers" at bounding box center [295, 48] width 42 height 32
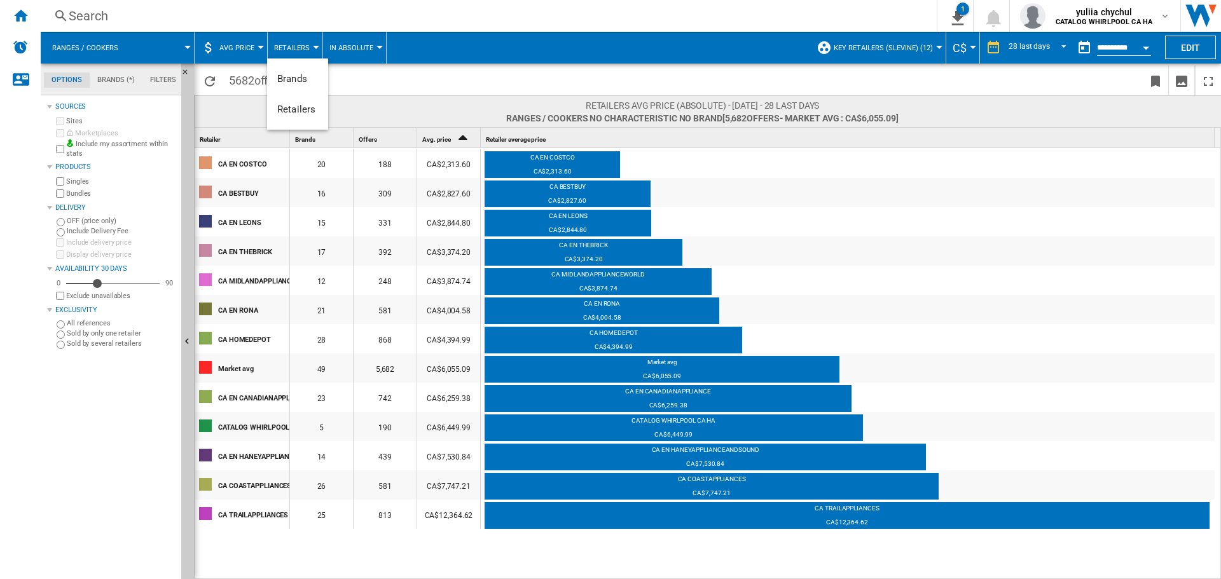
click at [287, 43] on md-backdrop at bounding box center [610, 289] width 1221 height 579
click at [245, 38] on button "AVG Price" at bounding box center [239, 48] width 41 height 32
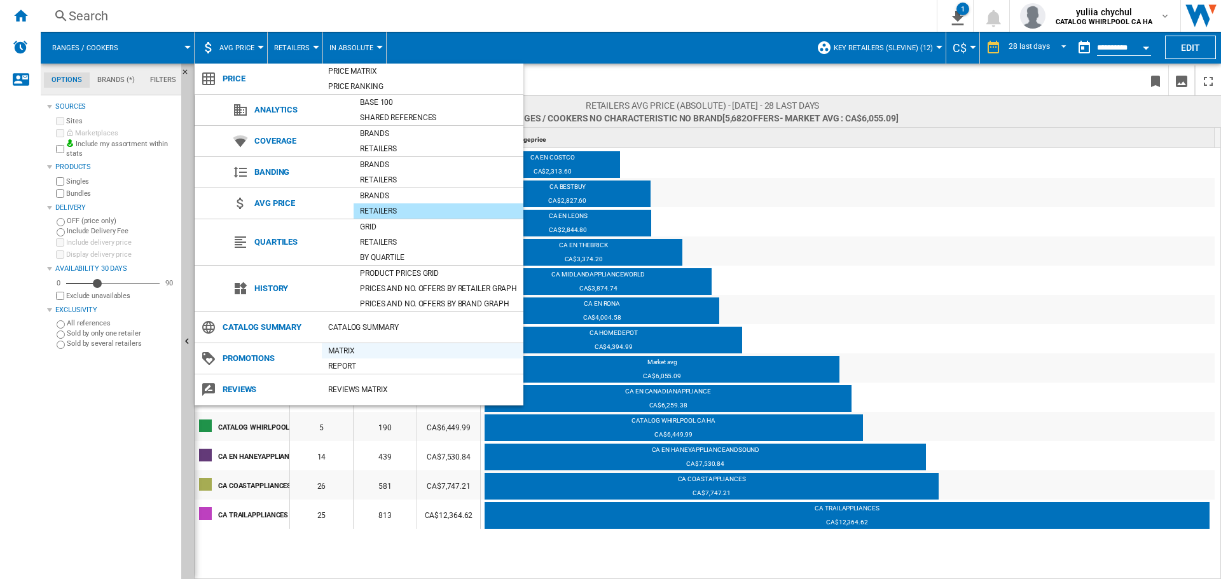
click at [326, 351] on div "Matrix" at bounding box center [423, 351] width 202 height 13
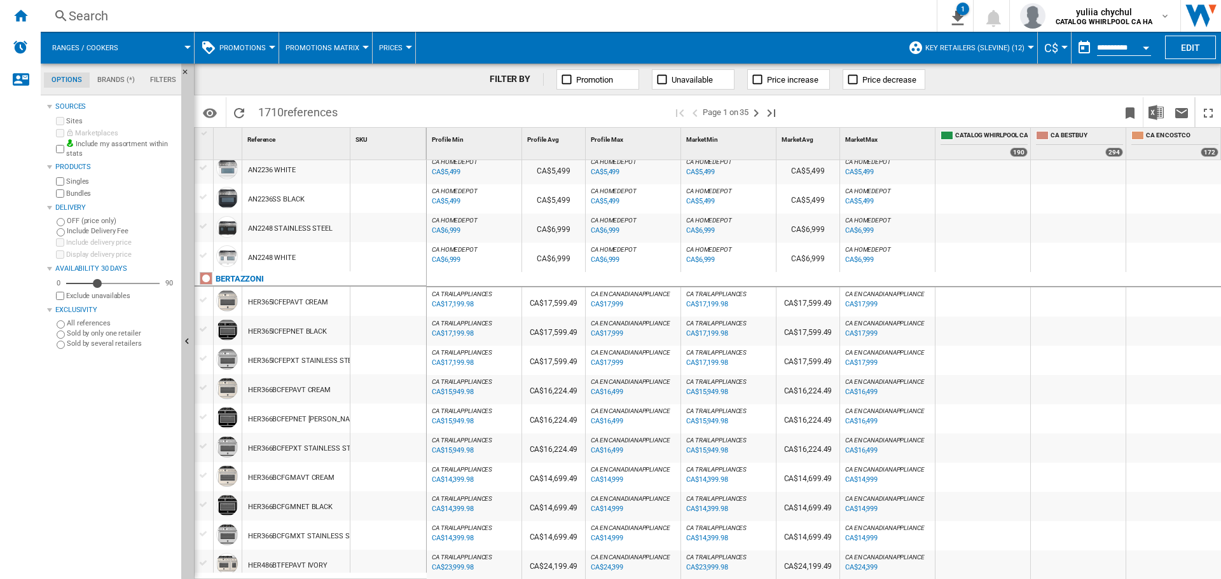
scroll to position [1112, 0]
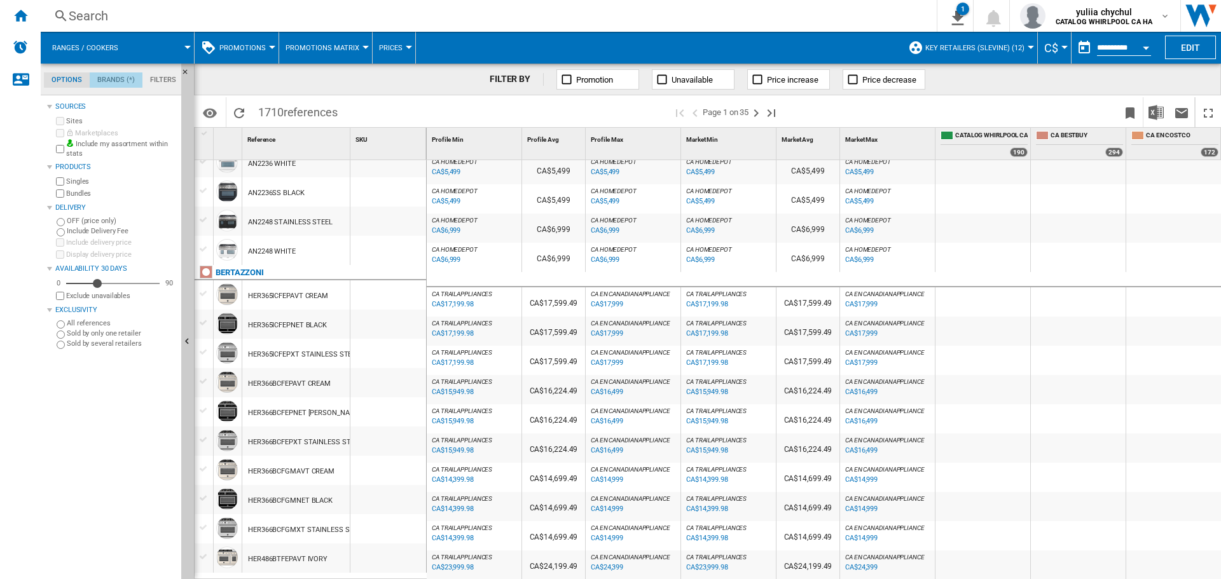
click at [109, 78] on md-tab-item "Brands (*)" at bounding box center [116, 80] width 53 height 15
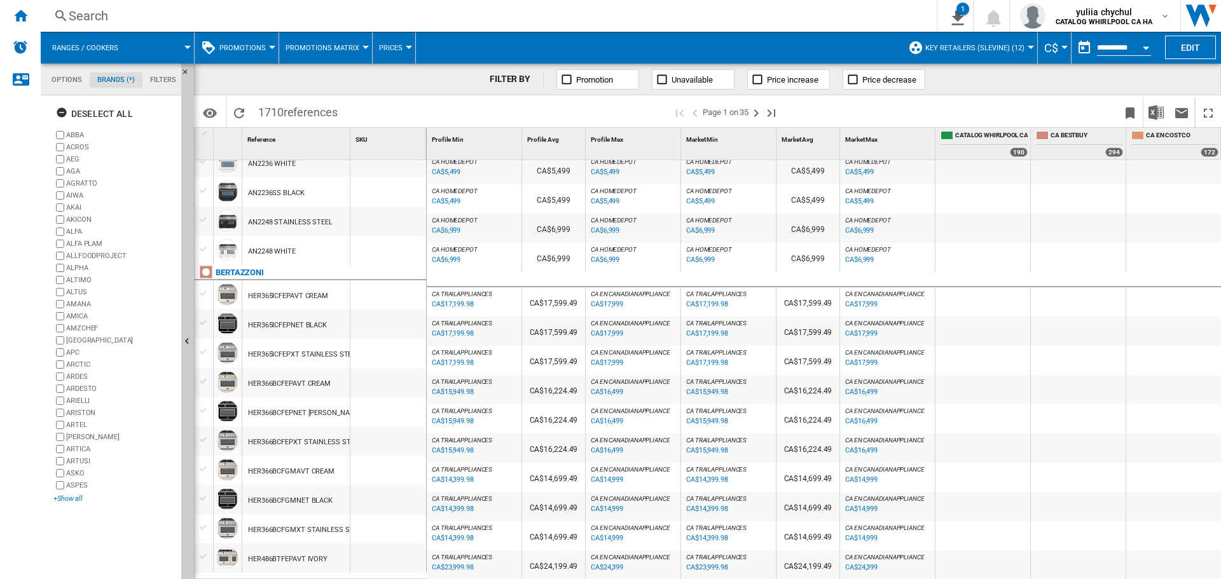
click at [73, 501] on div "+Show all" at bounding box center [114, 499] width 123 height 10
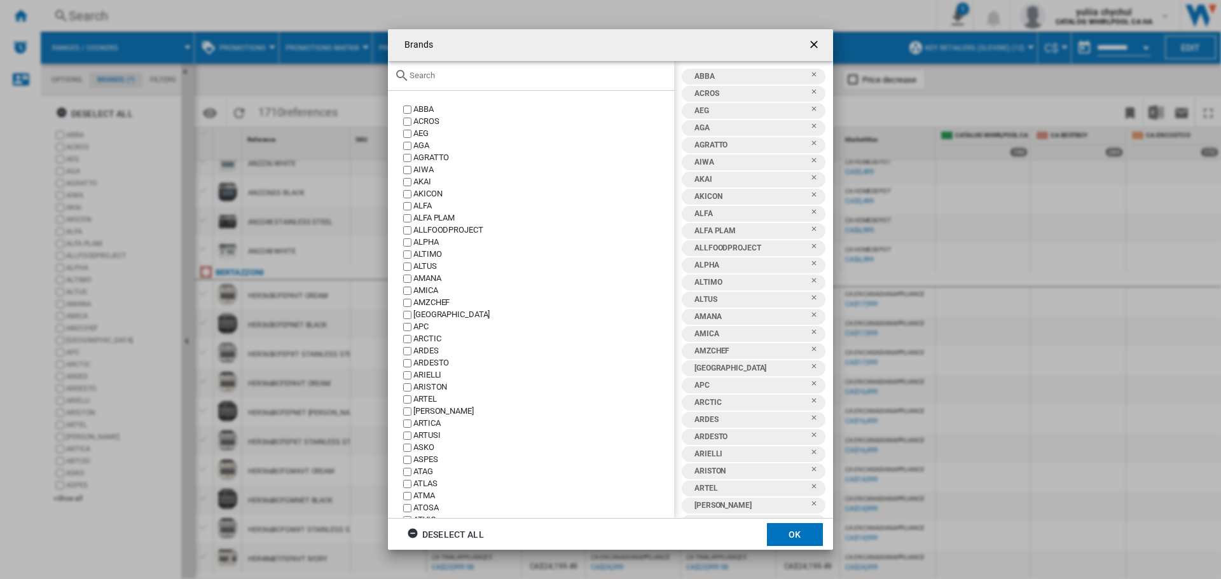
scroll to position [331, 0]
click at [817, 47] on ng-md-icon "getI18NText('BUTTONS.CLOSE_DIALOG')" at bounding box center [815, 45] width 15 height 15
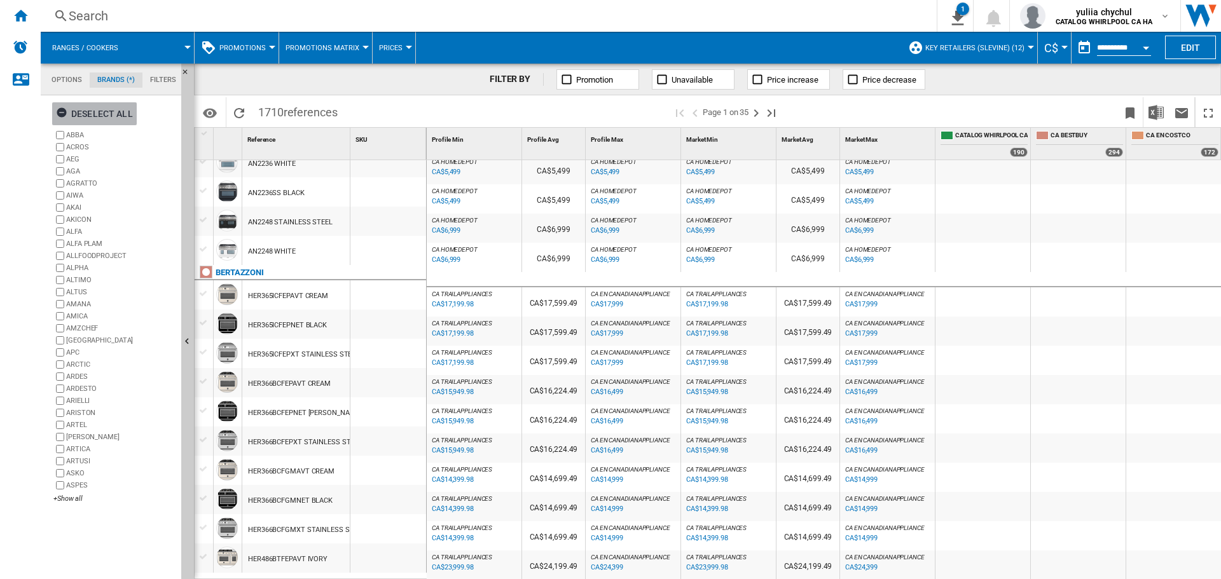
click at [63, 112] on ng-md-icon "button" at bounding box center [63, 114] width 15 height 15
click at [67, 497] on div "+Show all" at bounding box center [114, 499] width 123 height 10
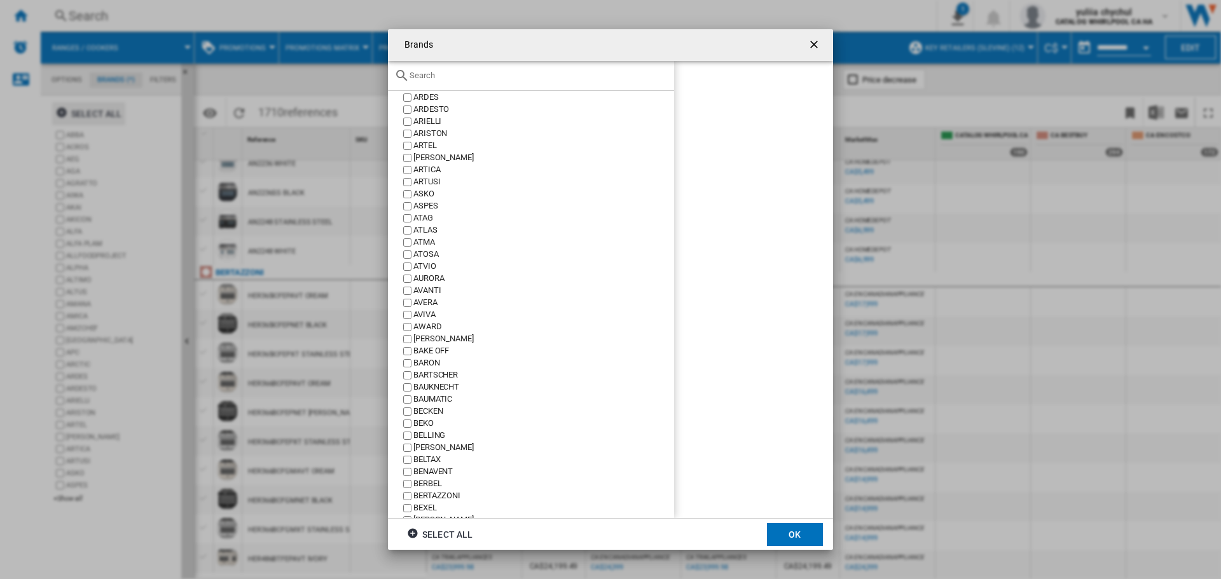
scroll to position [254, 0]
click at [445, 73] on input "Brands ABBA ..." at bounding box center [539, 76] width 258 height 10
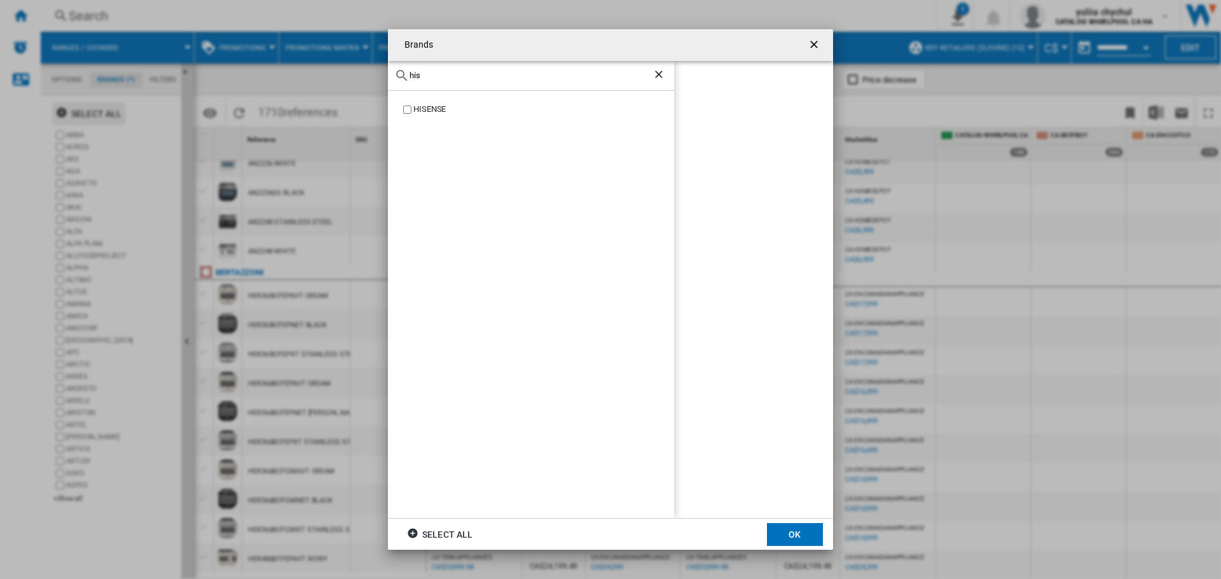
type input "his"
click at [794, 539] on button "OK" at bounding box center [795, 534] width 56 height 23
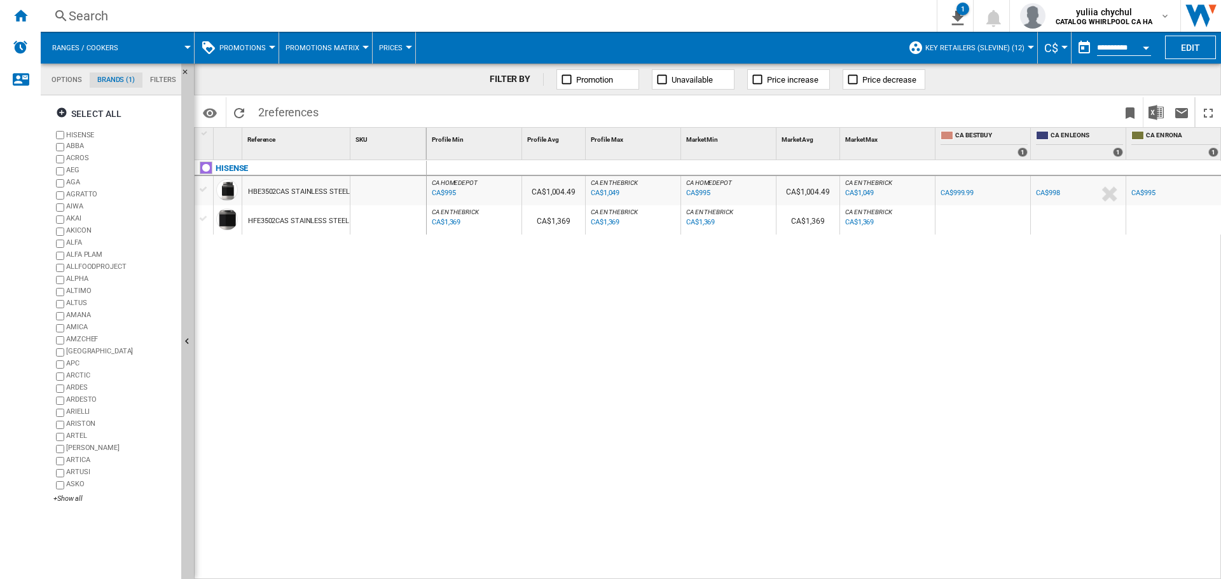
click at [275, 191] on div "HBE3502CAS STAINLESS STEEL" at bounding box center [298, 191] width 101 height 29
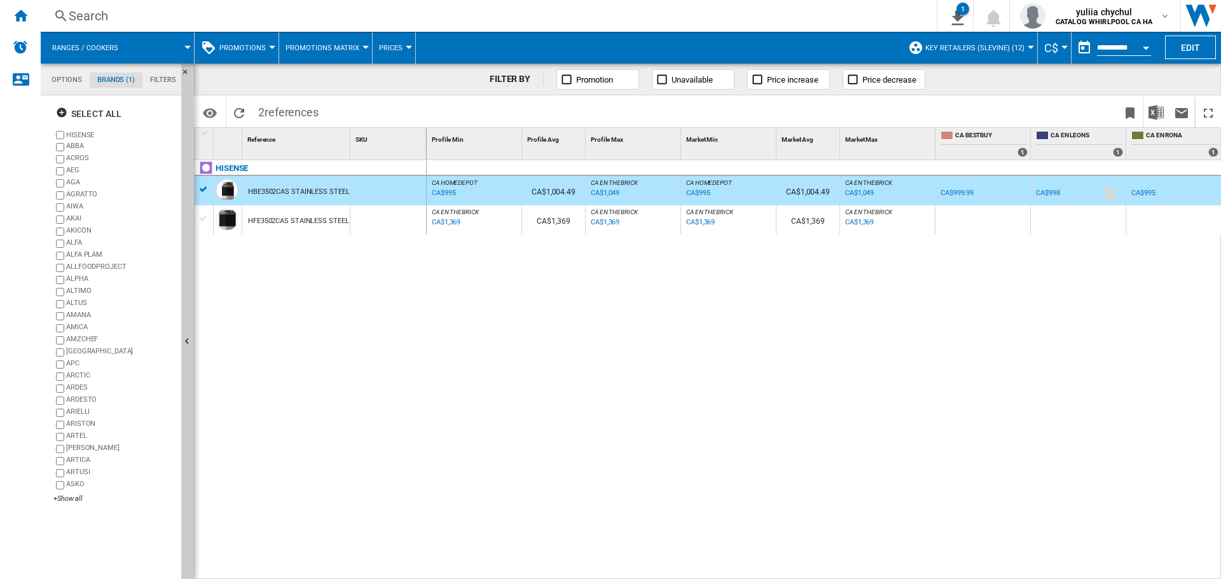
click at [1142, 48] on button "Open calendar" at bounding box center [1146, 45] width 23 height 23
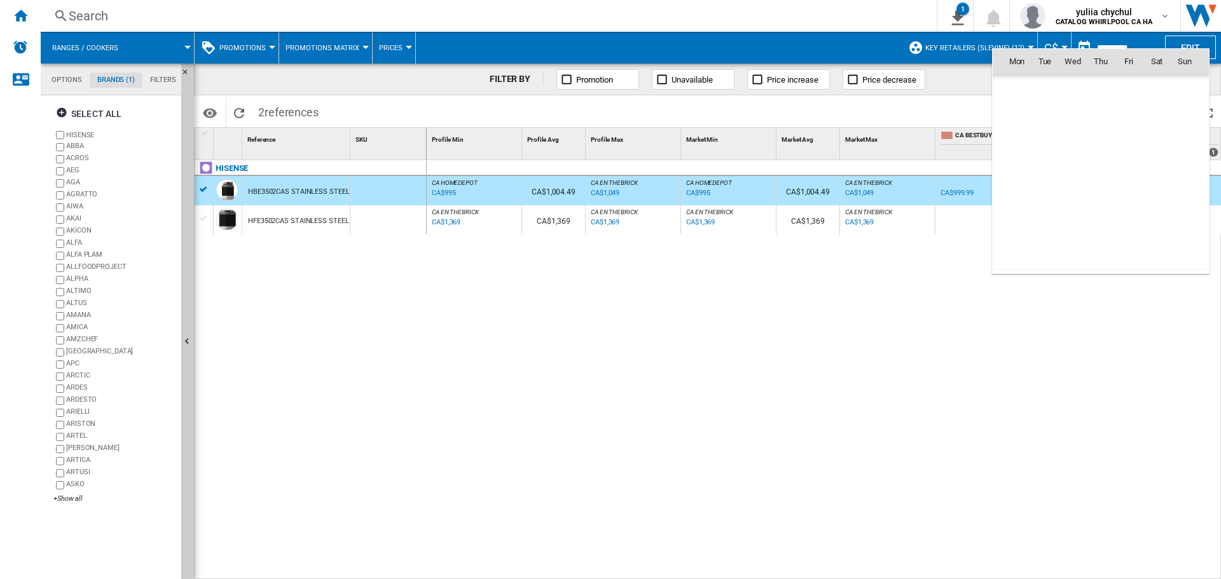
scroll to position [6068, 0]
click at [1038, 115] on span "2" at bounding box center [1044, 116] width 25 height 25
type input "**********"
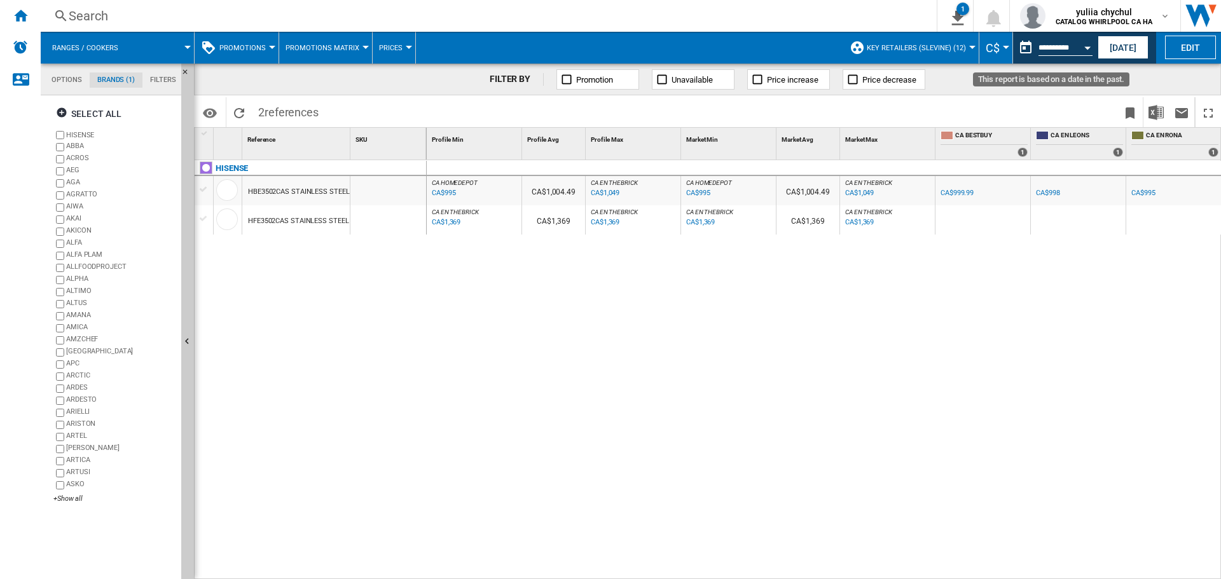
click at [1085, 41] on button "Open calendar" at bounding box center [1087, 45] width 23 height 23
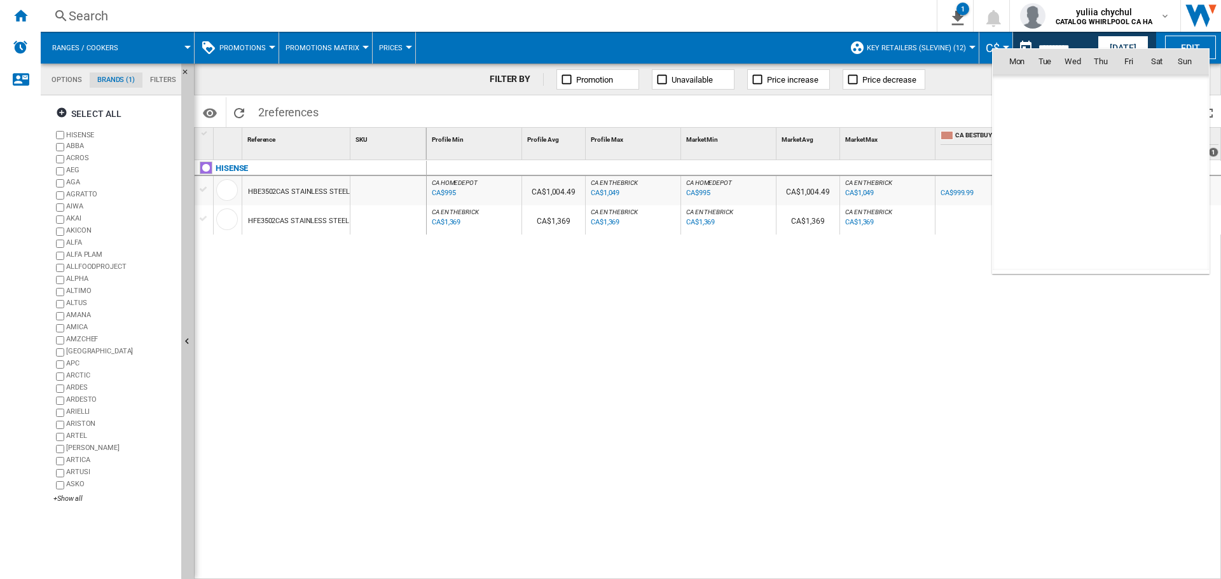
scroll to position [6068, 0]
click at [1039, 88] on md-icon "September 2025" at bounding box center [1041, 88] width 15 height 15
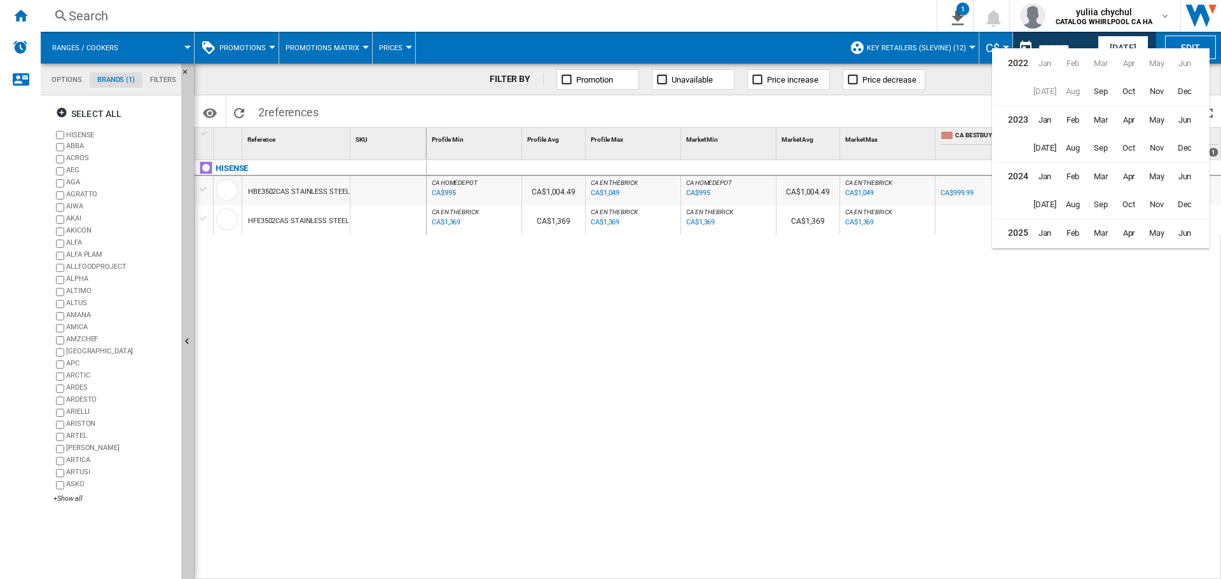
scroll to position [31, 0]
click at [1077, 229] on span "Aug" at bounding box center [1072, 230] width 25 height 25
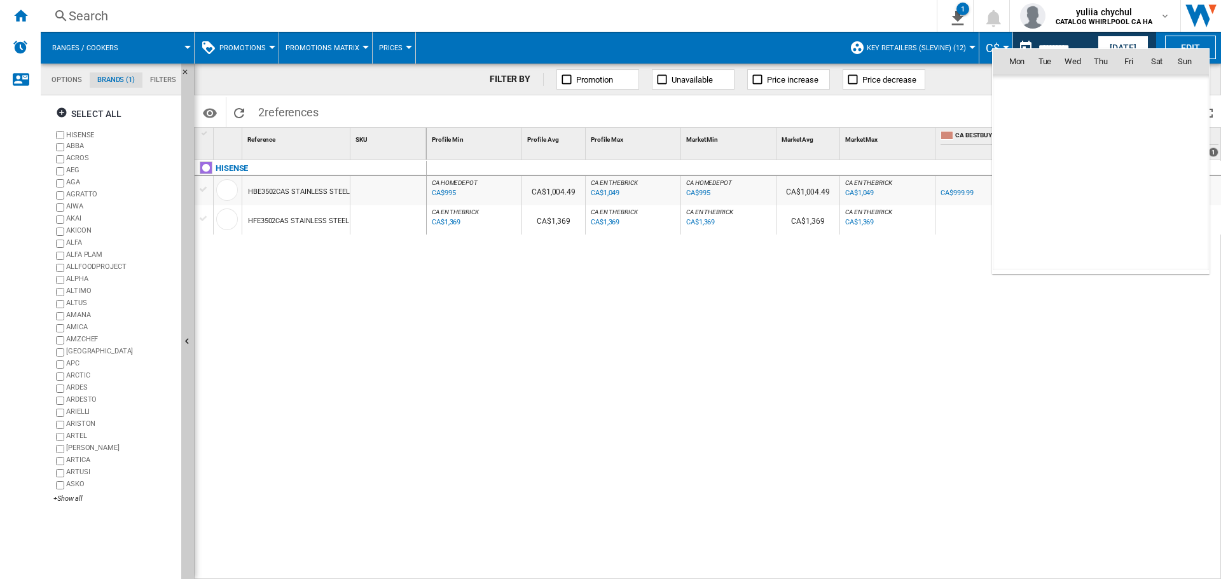
scroll to position [5899, 0]
click at [1049, 202] on span "26" at bounding box center [1044, 200] width 25 height 25
type input "**********"
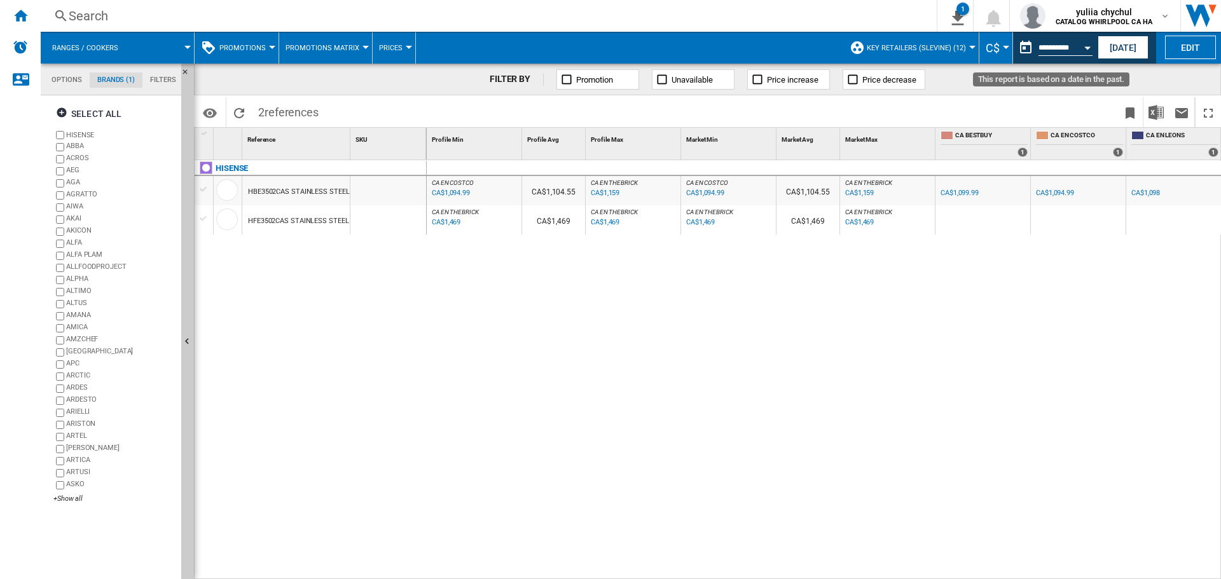
click at [1081, 45] on button "Open calendar" at bounding box center [1087, 45] width 23 height 23
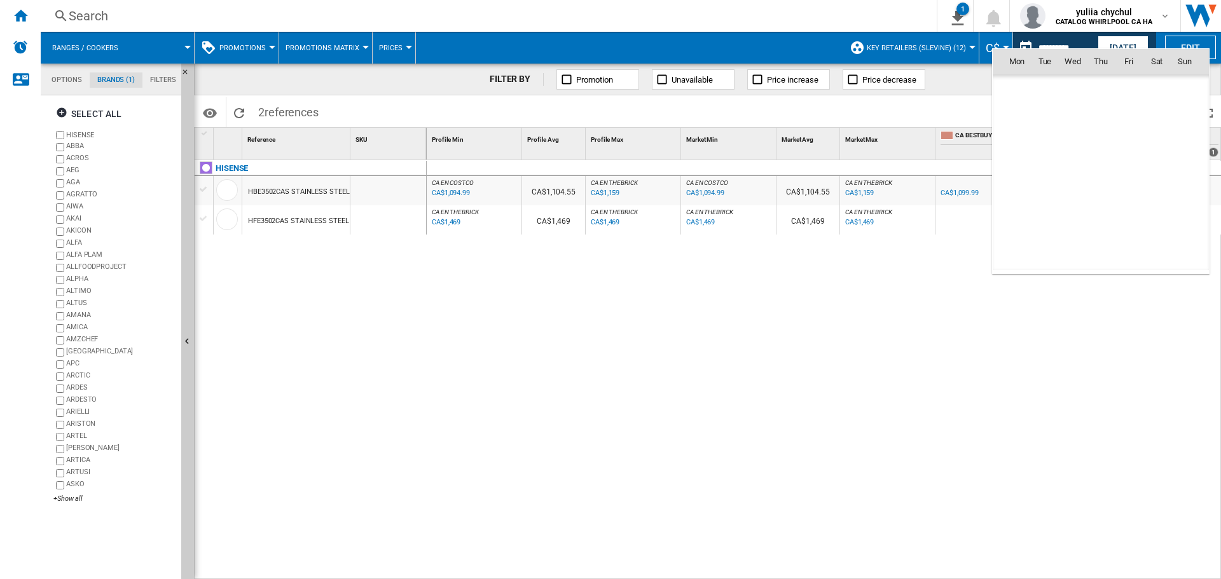
scroll to position [5899, 0]
click at [1042, 172] on span "19" at bounding box center [1044, 172] width 25 height 25
type input "**********"
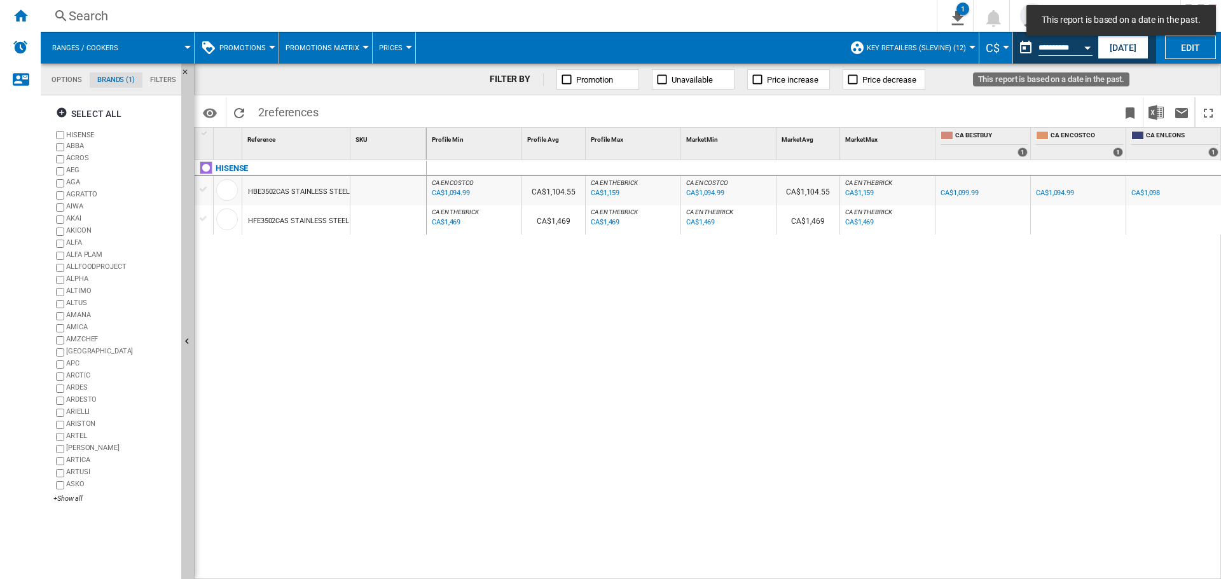
click at [1081, 45] on button "Open calendar" at bounding box center [1087, 45] width 23 height 23
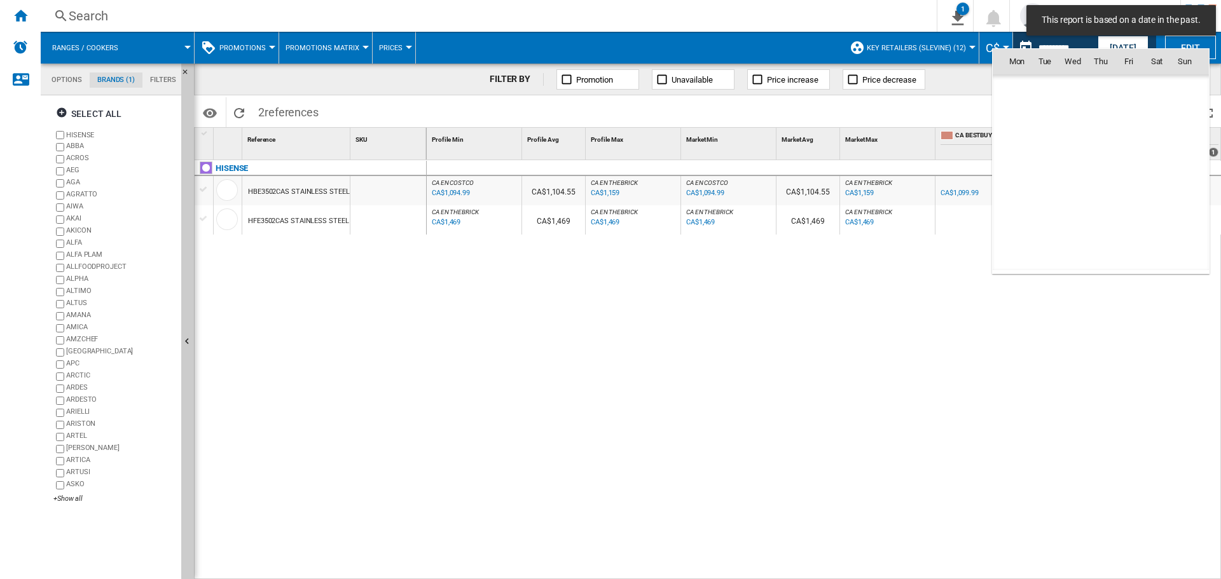
scroll to position [5899, 0]
click at [1044, 151] on span "12" at bounding box center [1044, 144] width 25 height 25
type input "**********"
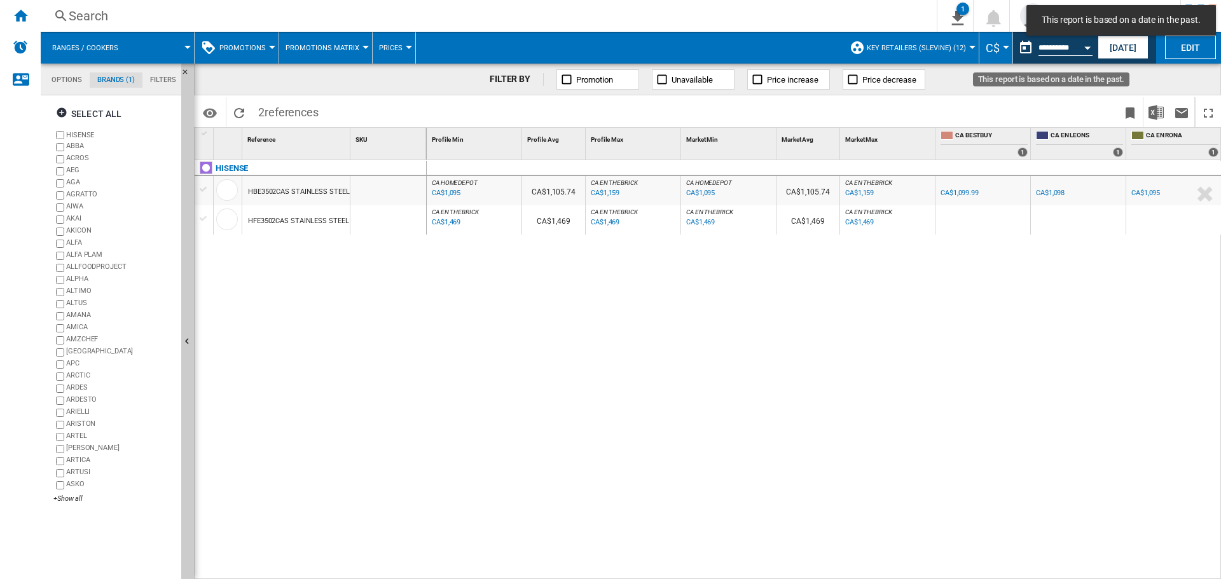
click at [1089, 43] on button "Open calendar" at bounding box center [1087, 45] width 23 height 23
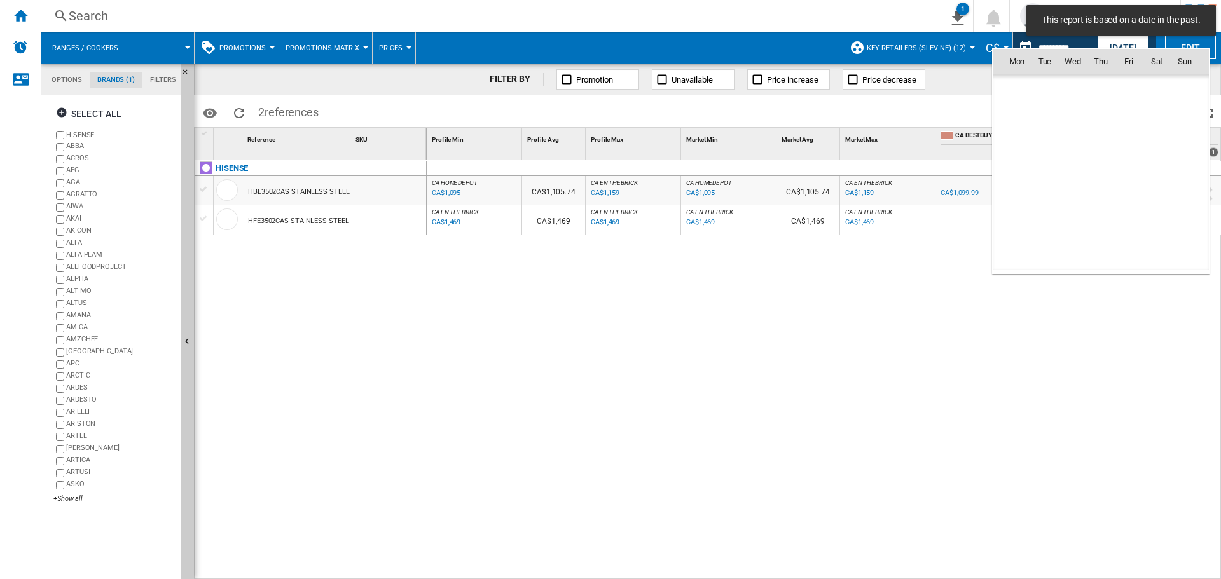
scroll to position [5899, 0]
click at [1043, 113] on span "5" at bounding box center [1044, 116] width 25 height 25
type input "**********"
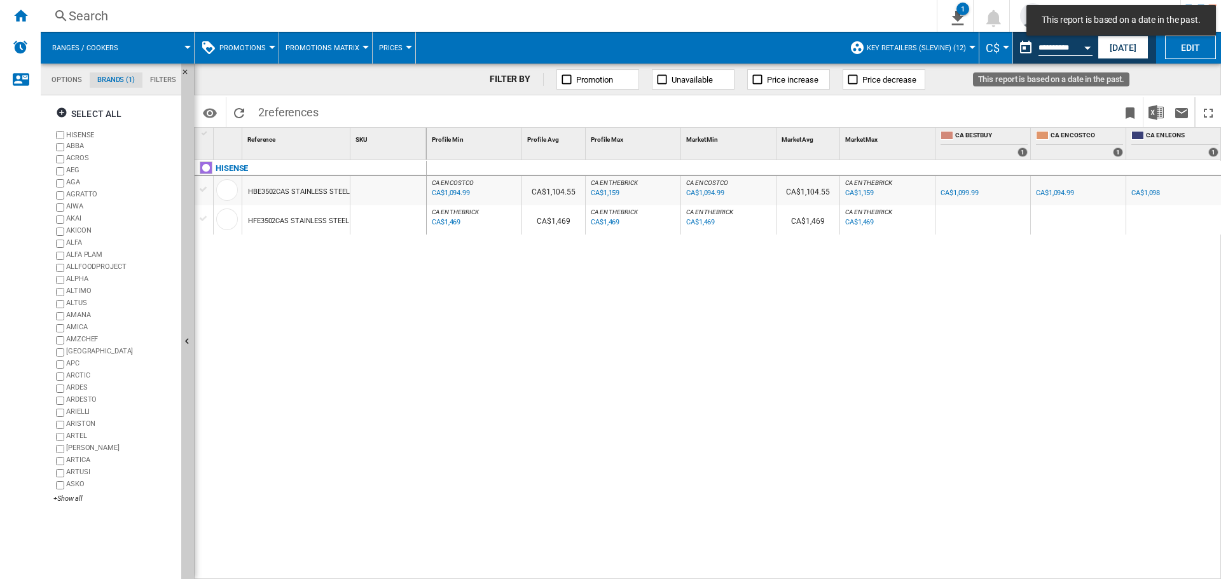
click at [1082, 45] on button "Open calendar" at bounding box center [1087, 45] width 23 height 23
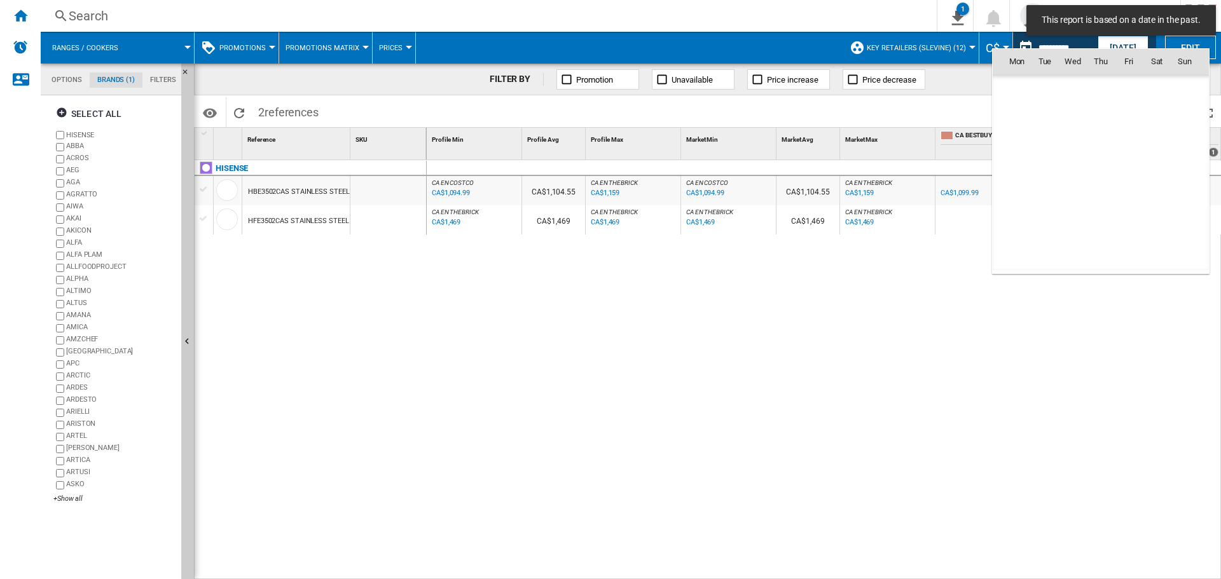
scroll to position [5899, 0]
click at [1041, 88] on md-icon "August 2025" at bounding box center [1041, 88] width 15 height 15
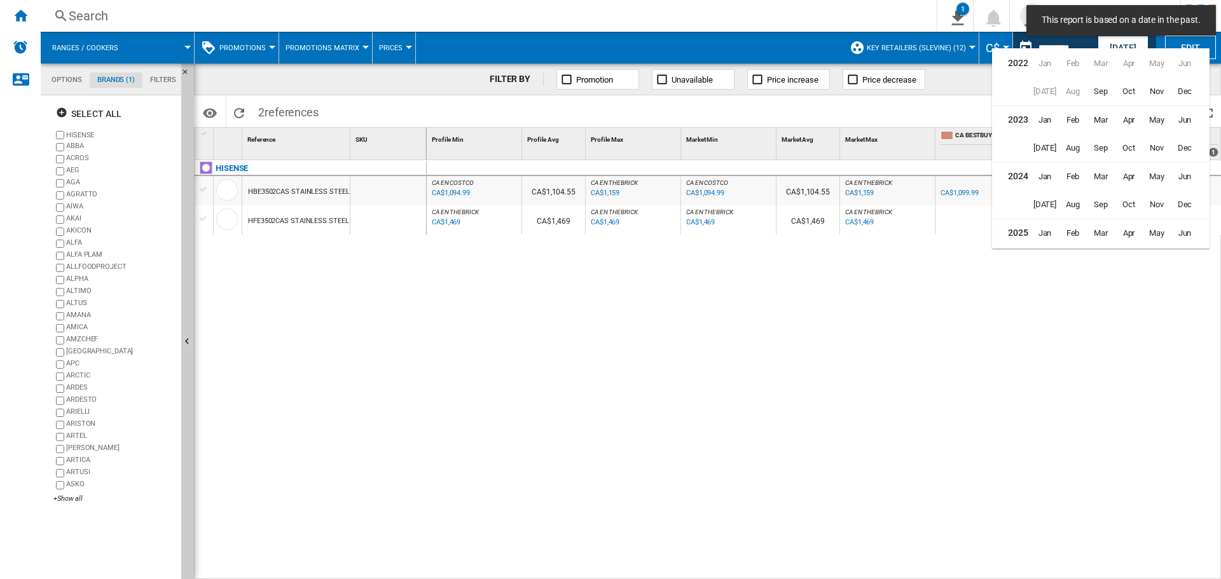
scroll to position [31, 0]
click at [1051, 225] on span "[DATE]" at bounding box center [1044, 230] width 25 height 25
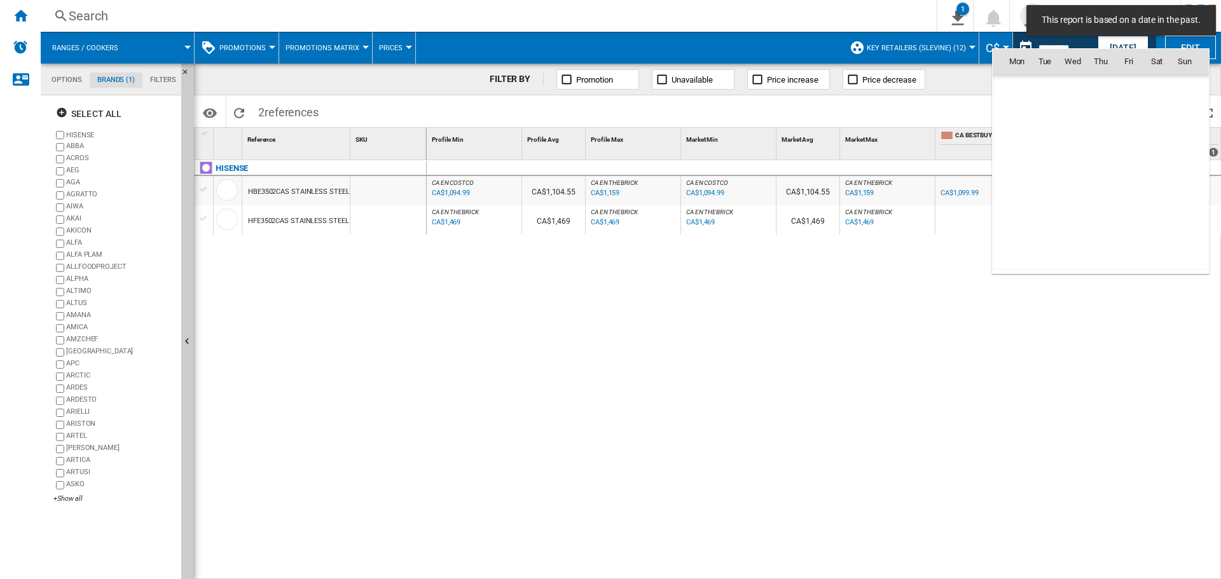
scroll to position [5731, 0]
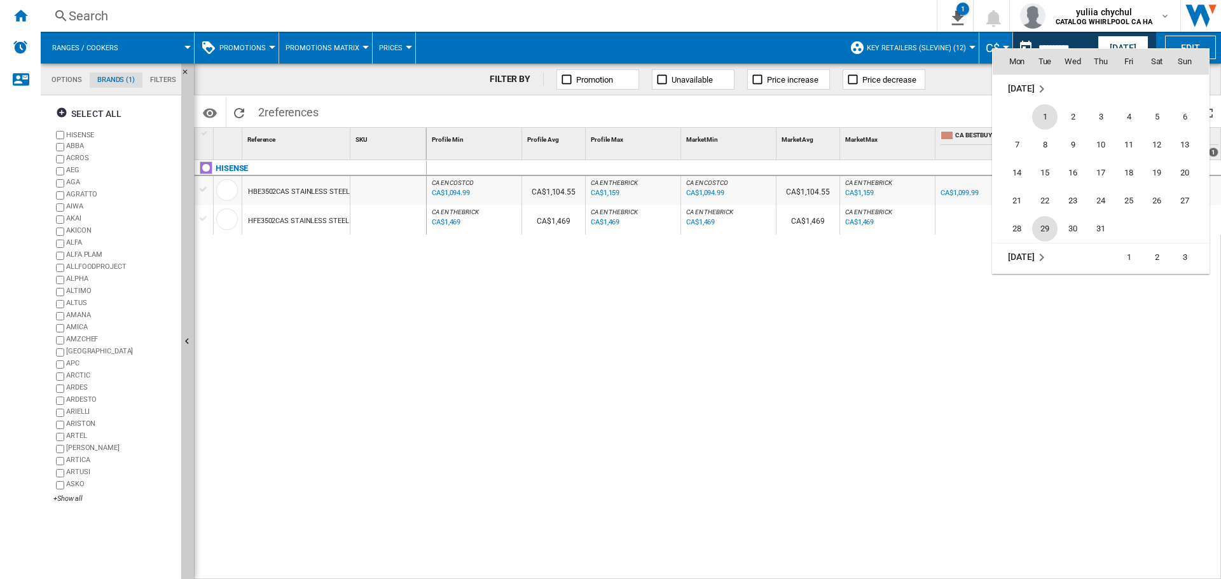
click at [1041, 223] on span "29" at bounding box center [1044, 228] width 25 height 25
type input "**********"
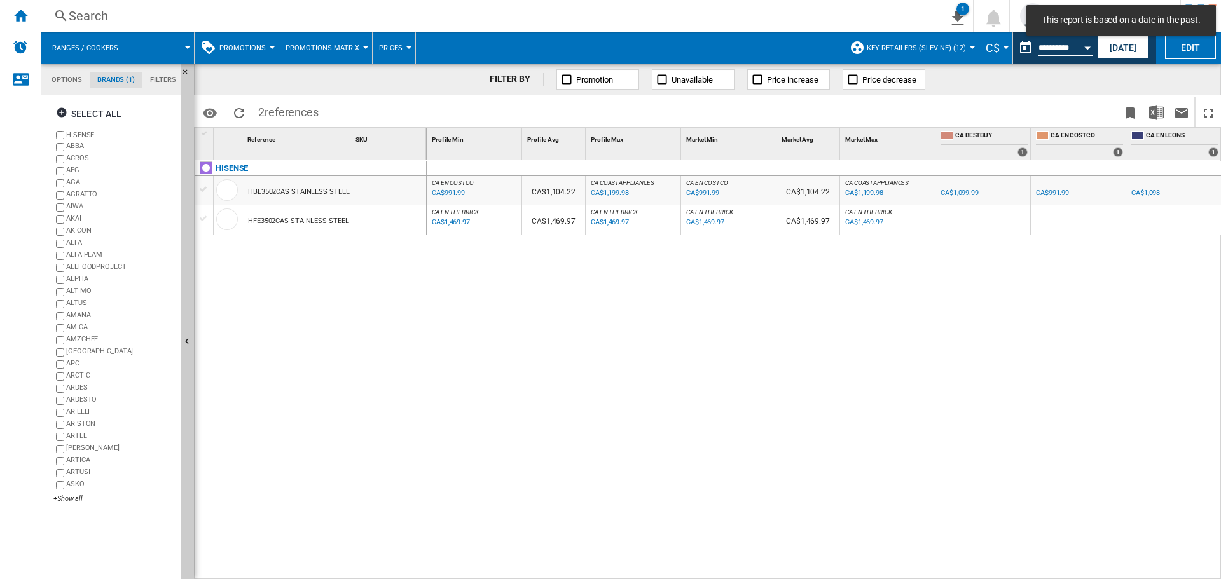
click at [1076, 50] on button "Open calendar" at bounding box center [1087, 45] width 23 height 23
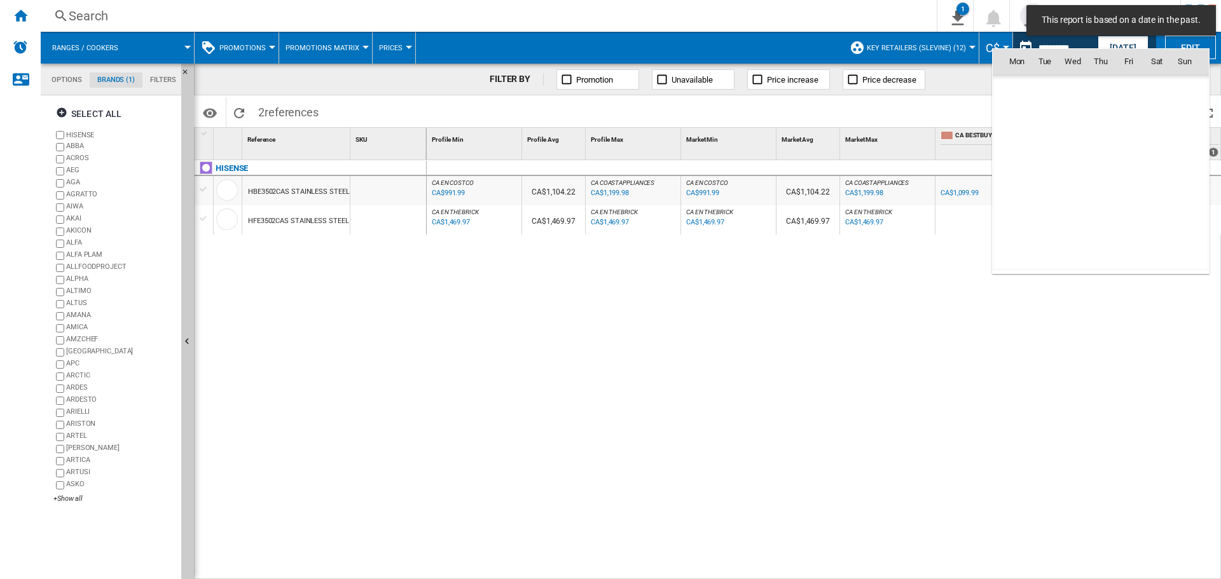
scroll to position [5731, 0]
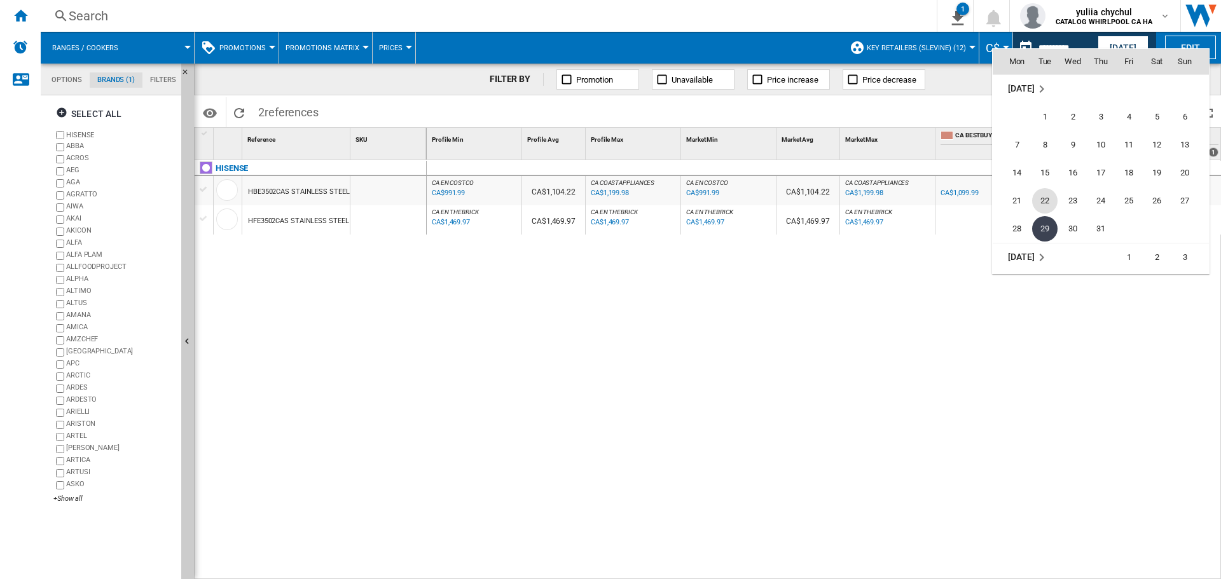
click at [1050, 198] on span "22" at bounding box center [1044, 200] width 25 height 25
type input "**********"
